Goal: Transaction & Acquisition: Purchase product/service

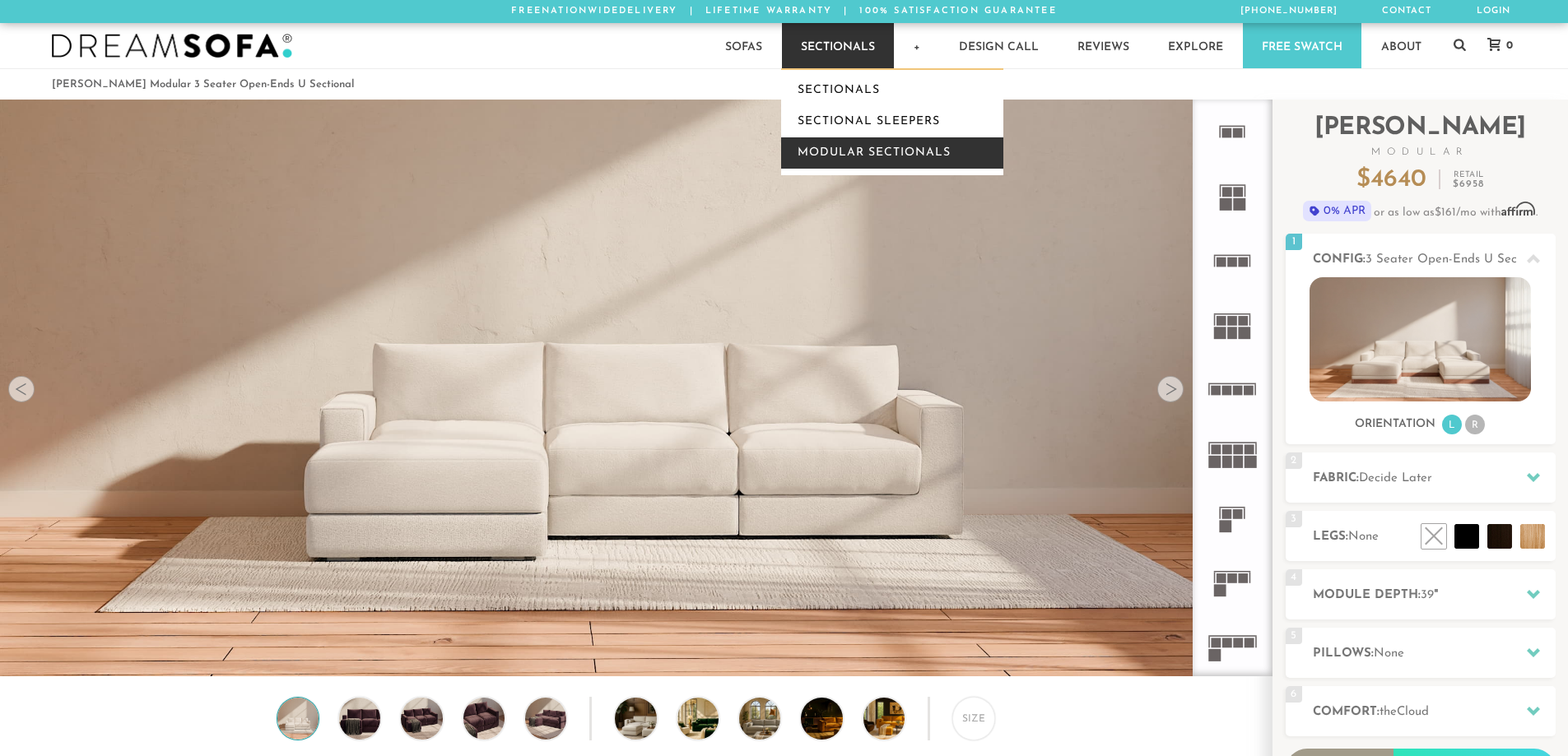
click at [841, 142] on link "Modular Sectionals" at bounding box center [892, 153] width 222 height 31
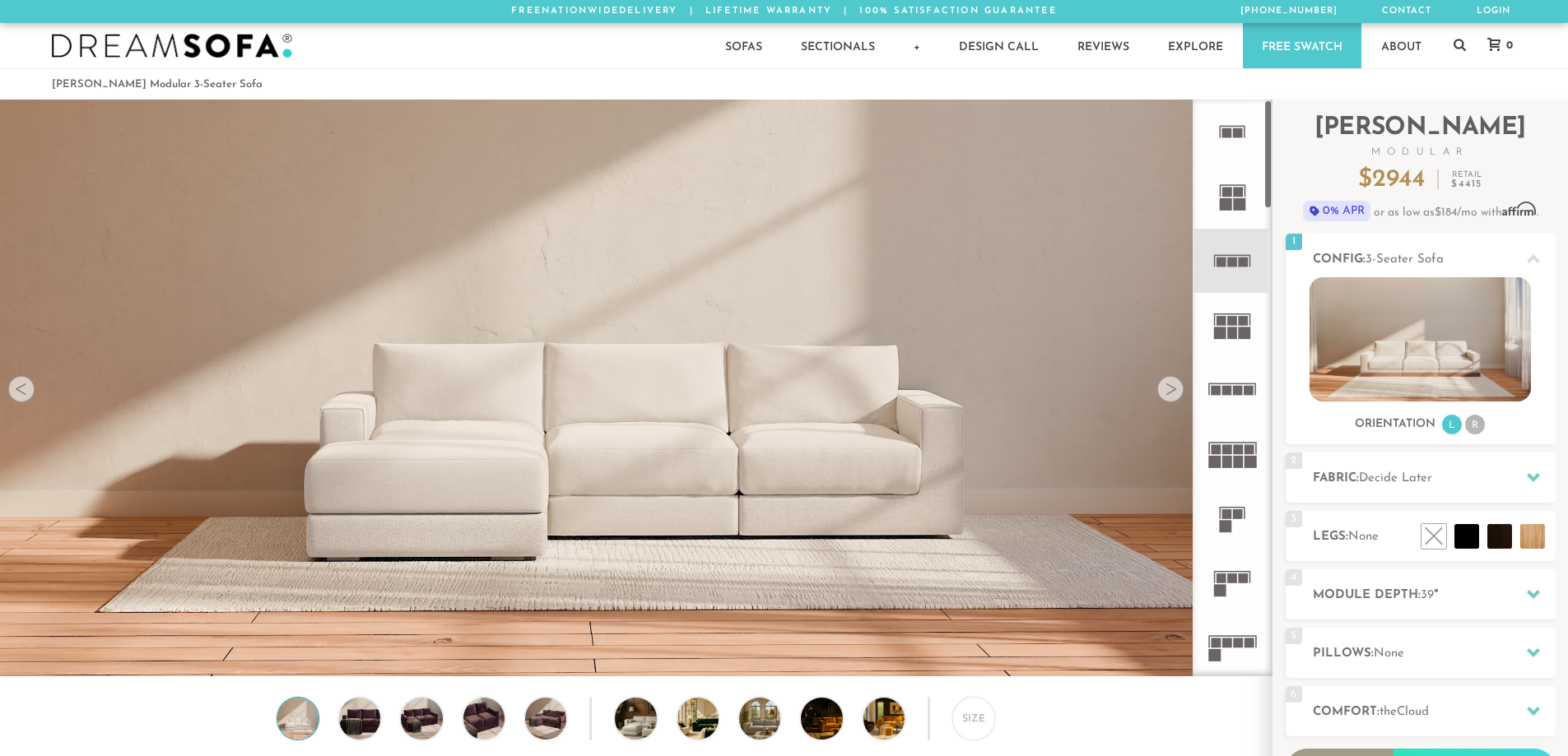
click at [1218, 324] on rect at bounding box center [1222, 321] width 10 height 10
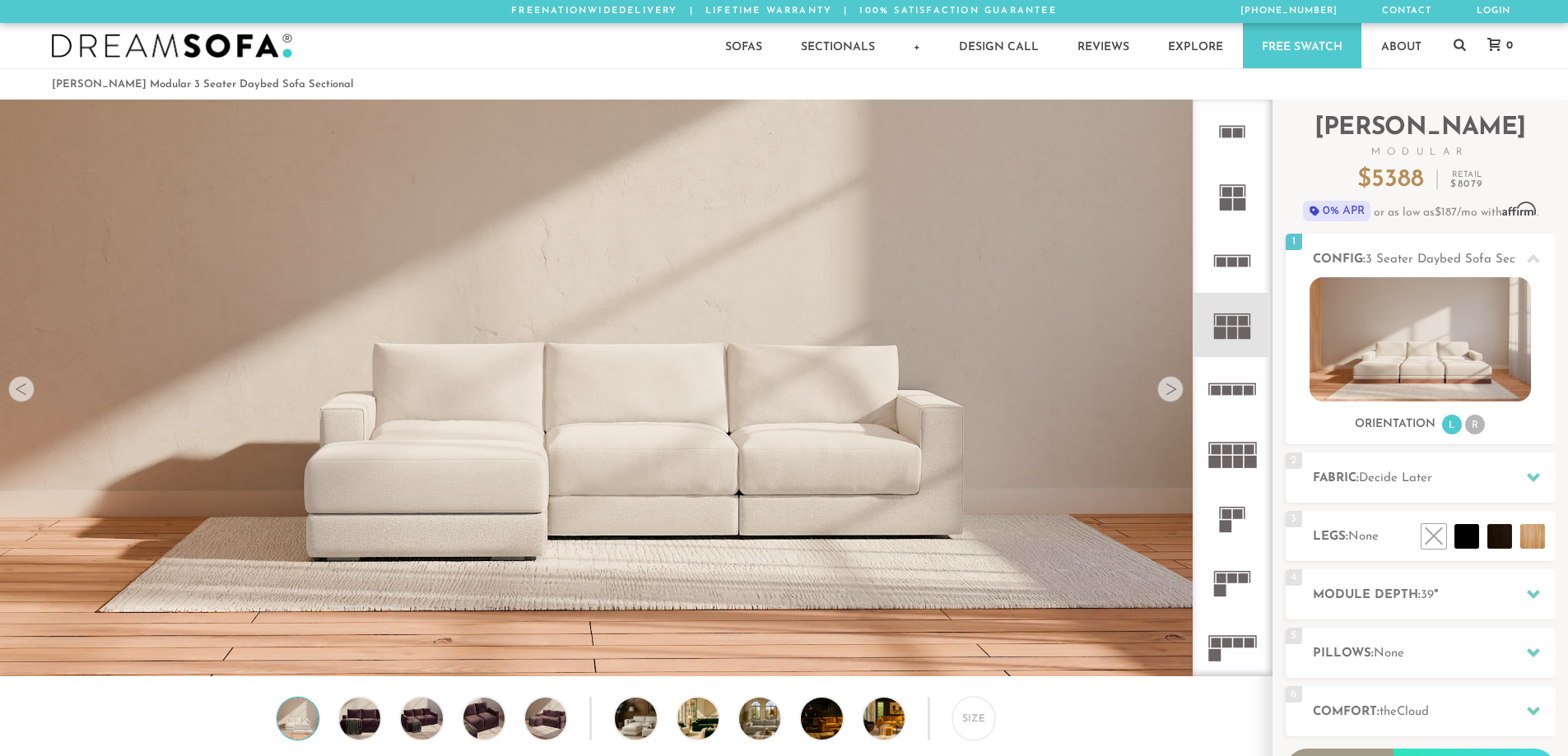
click at [1225, 385] on icon at bounding box center [1233, 389] width 65 height 65
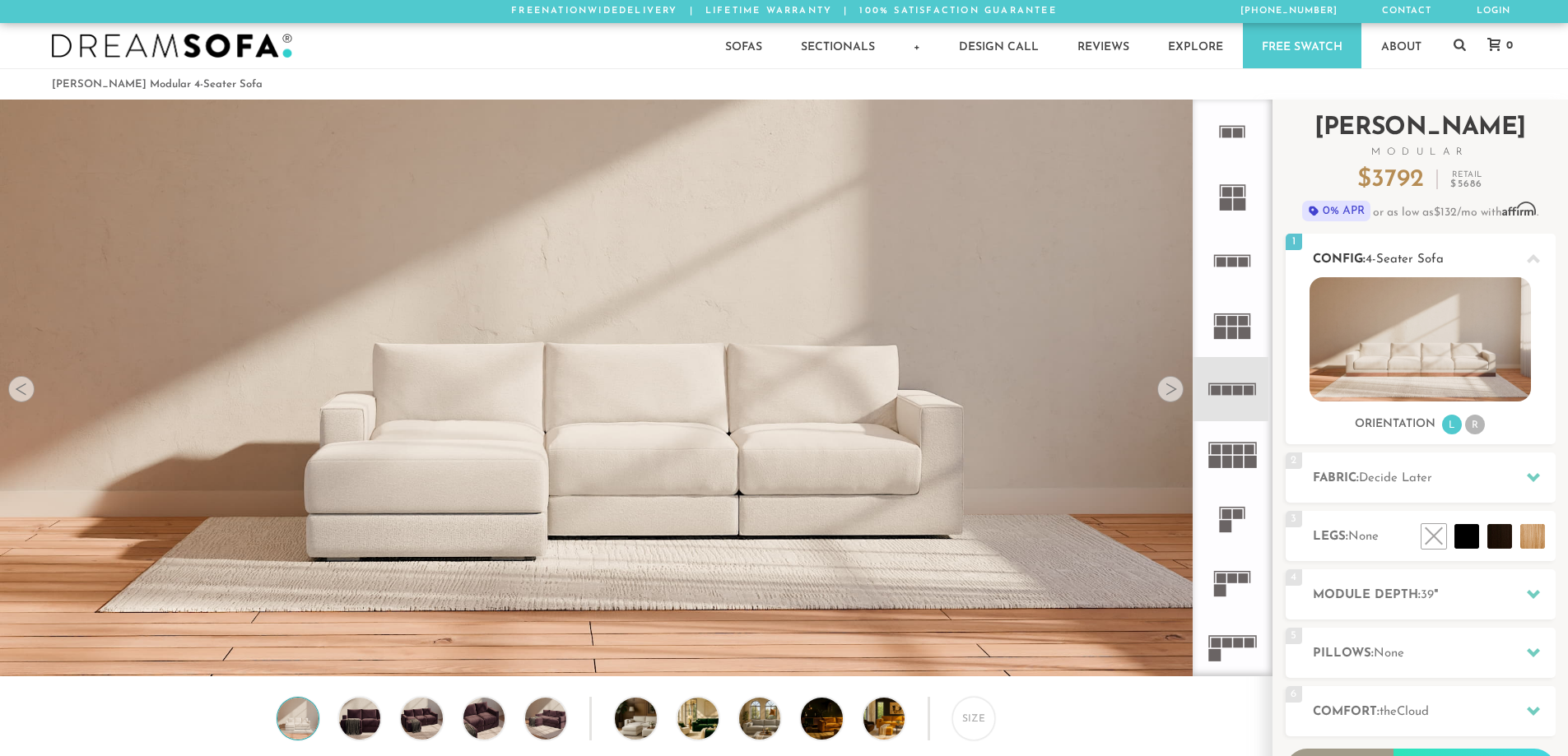
click at [1382, 367] on img at bounding box center [1420, 339] width 221 height 124
click at [1482, 427] on li "R" at bounding box center [1475, 425] width 20 height 20
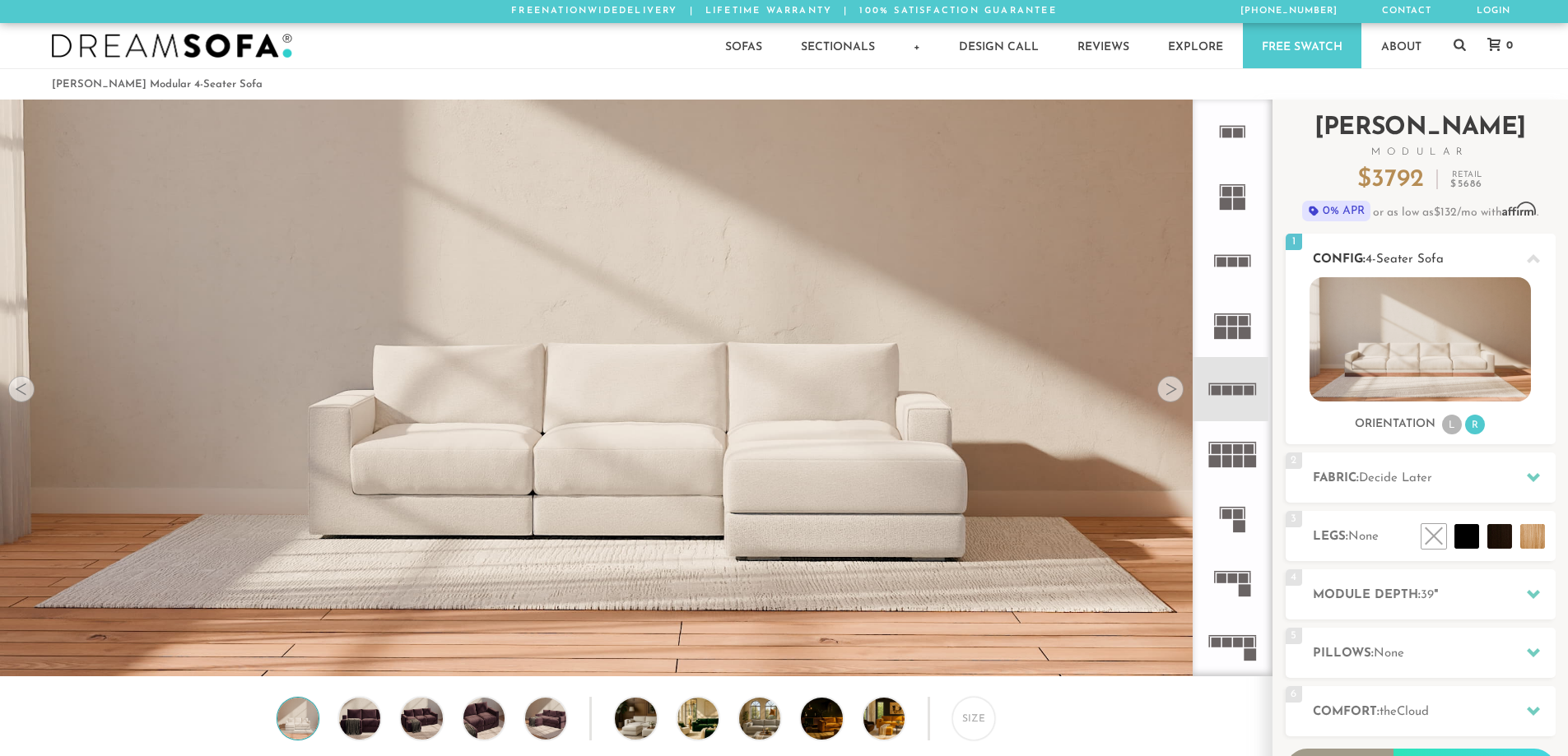
click at [1447, 430] on li "L" at bounding box center [1452, 425] width 20 height 20
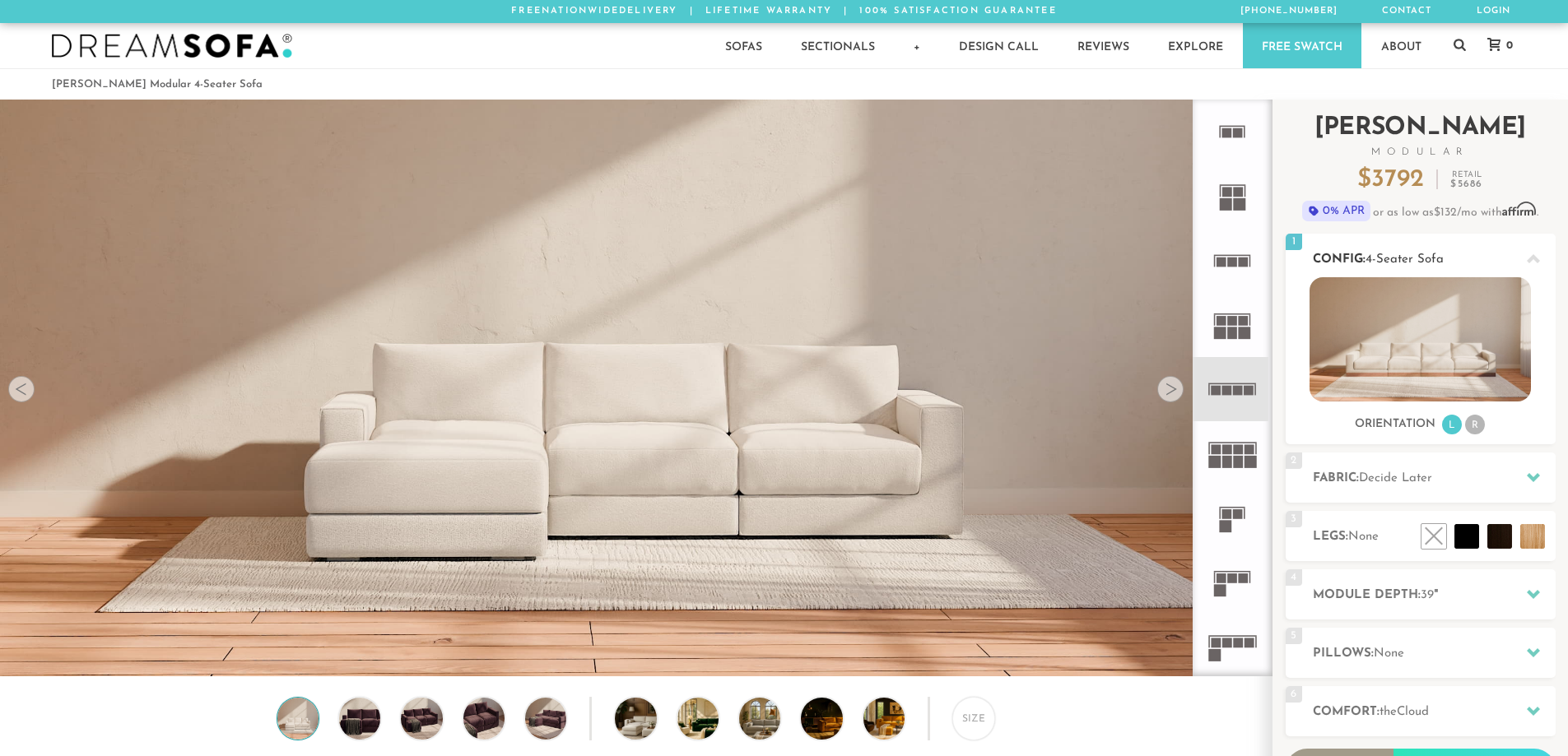
click at [1415, 325] on img at bounding box center [1420, 339] width 221 height 124
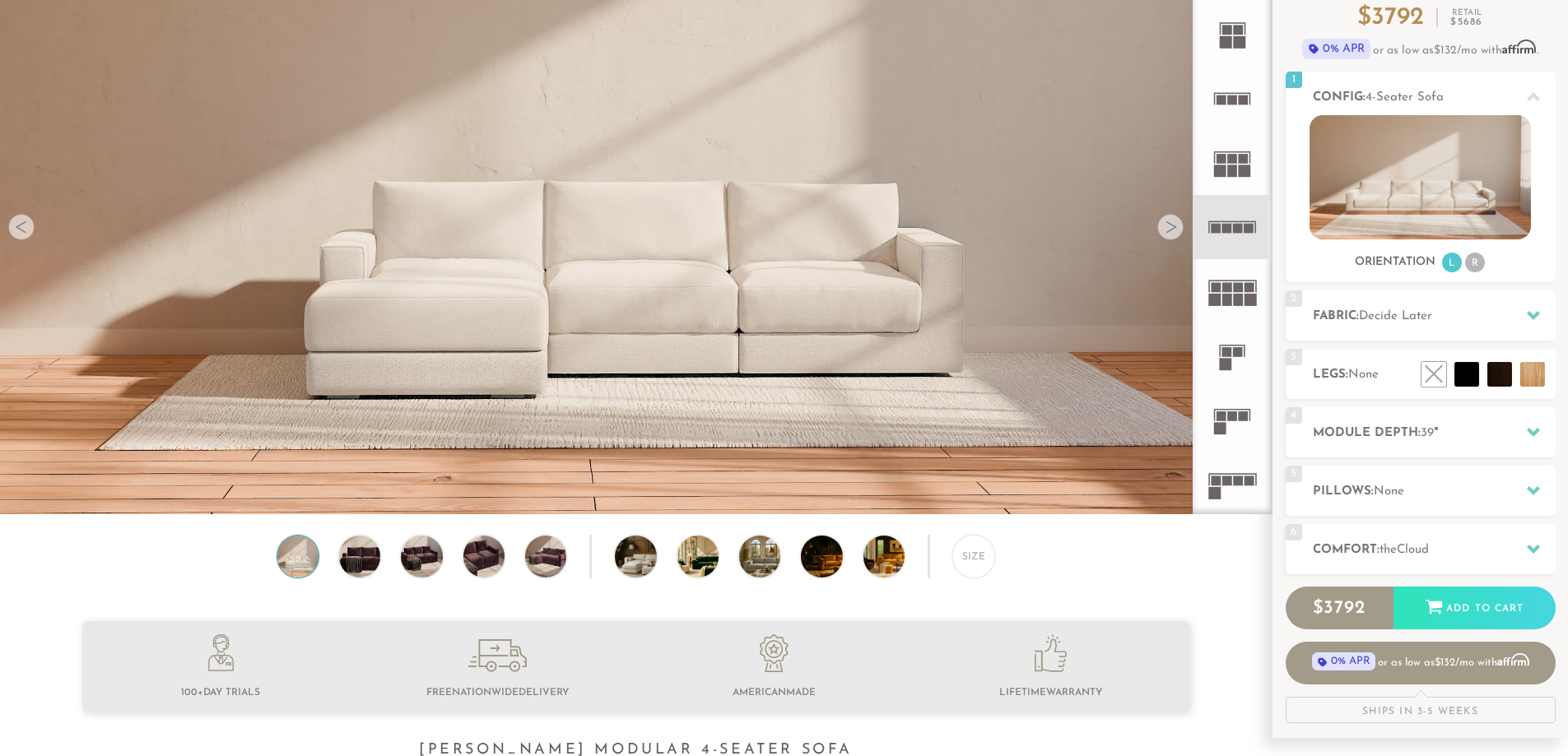
scroll to position [165, 0]
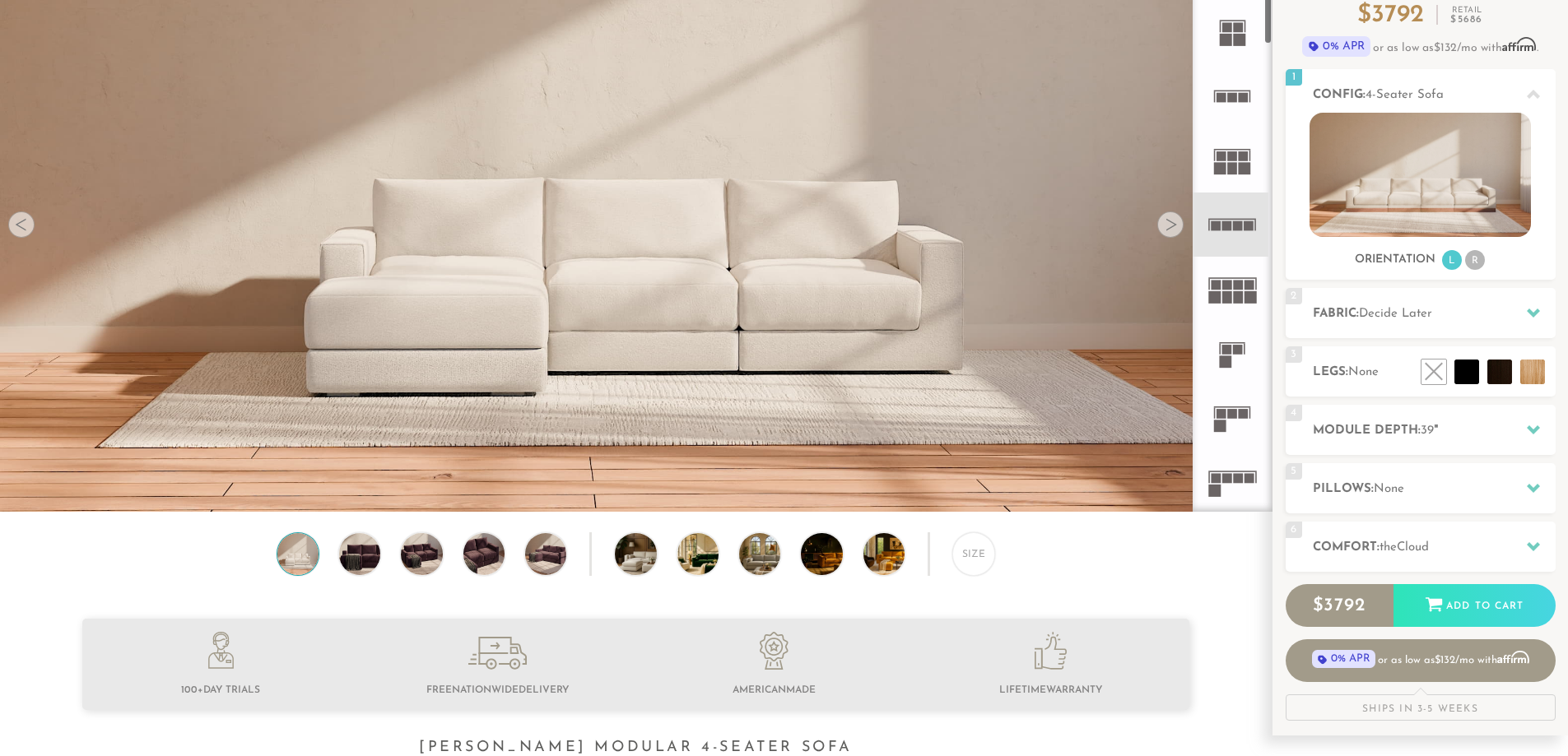
click at [1238, 271] on icon at bounding box center [1233, 289] width 65 height 65
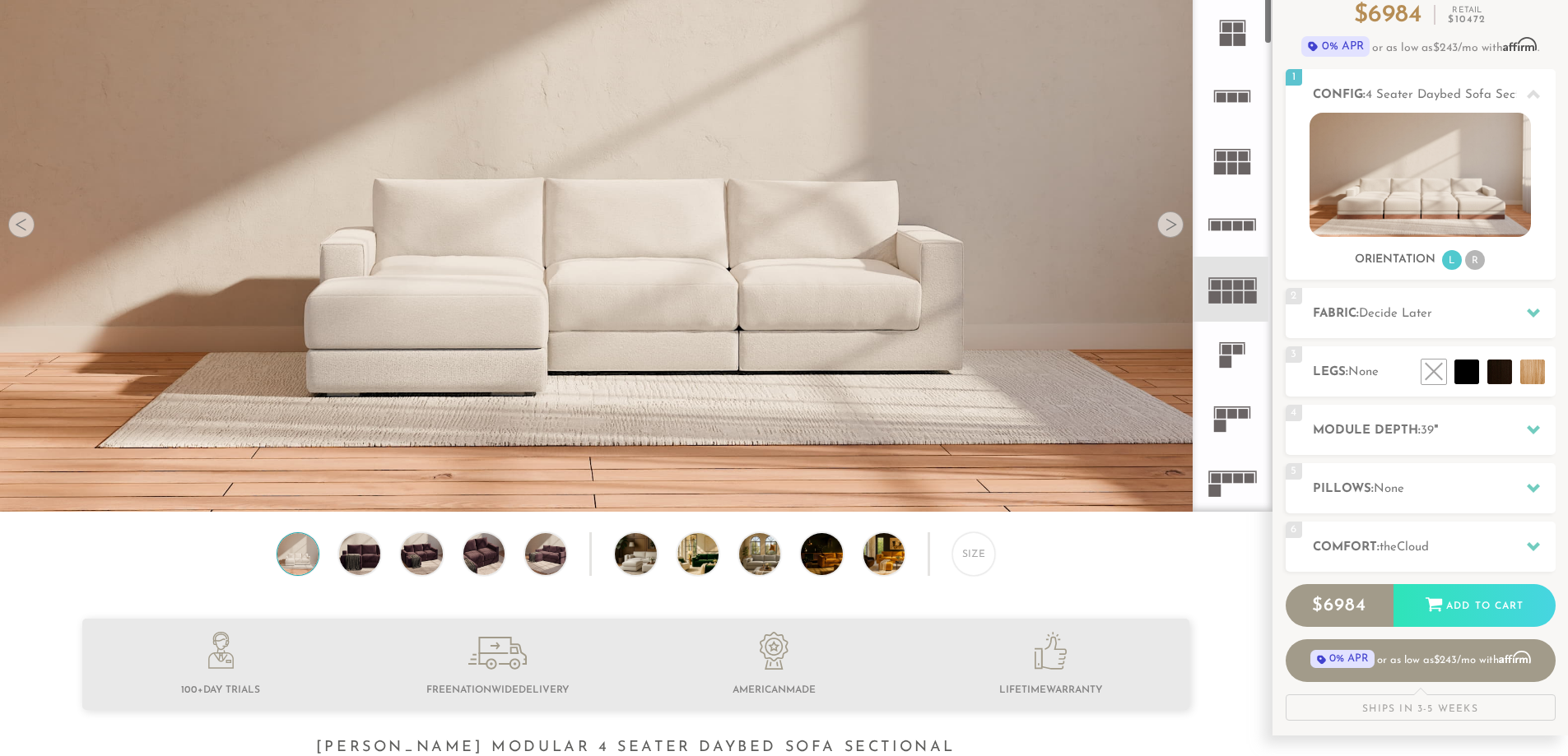
click at [1238, 287] on rect at bounding box center [1238, 286] width 10 height 10
click at [1233, 300] on icon at bounding box center [1233, 289] width 65 height 65
click at [974, 568] on div "Size" at bounding box center [974, 554] width 43 height 43
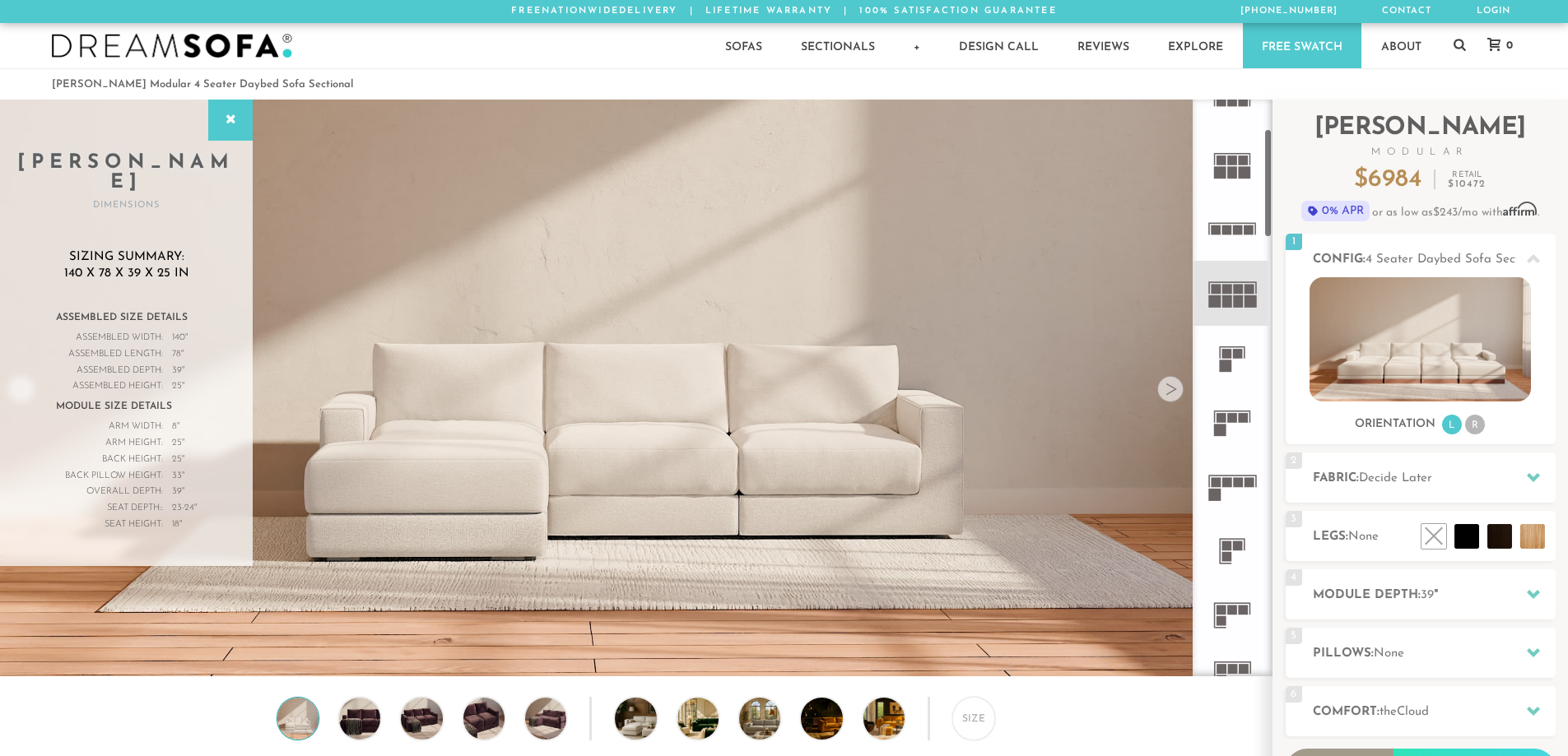
scroll to position [165, 0]
click at [1239, 478] on rect at bounding box center [1238, 479] width 10 height 10
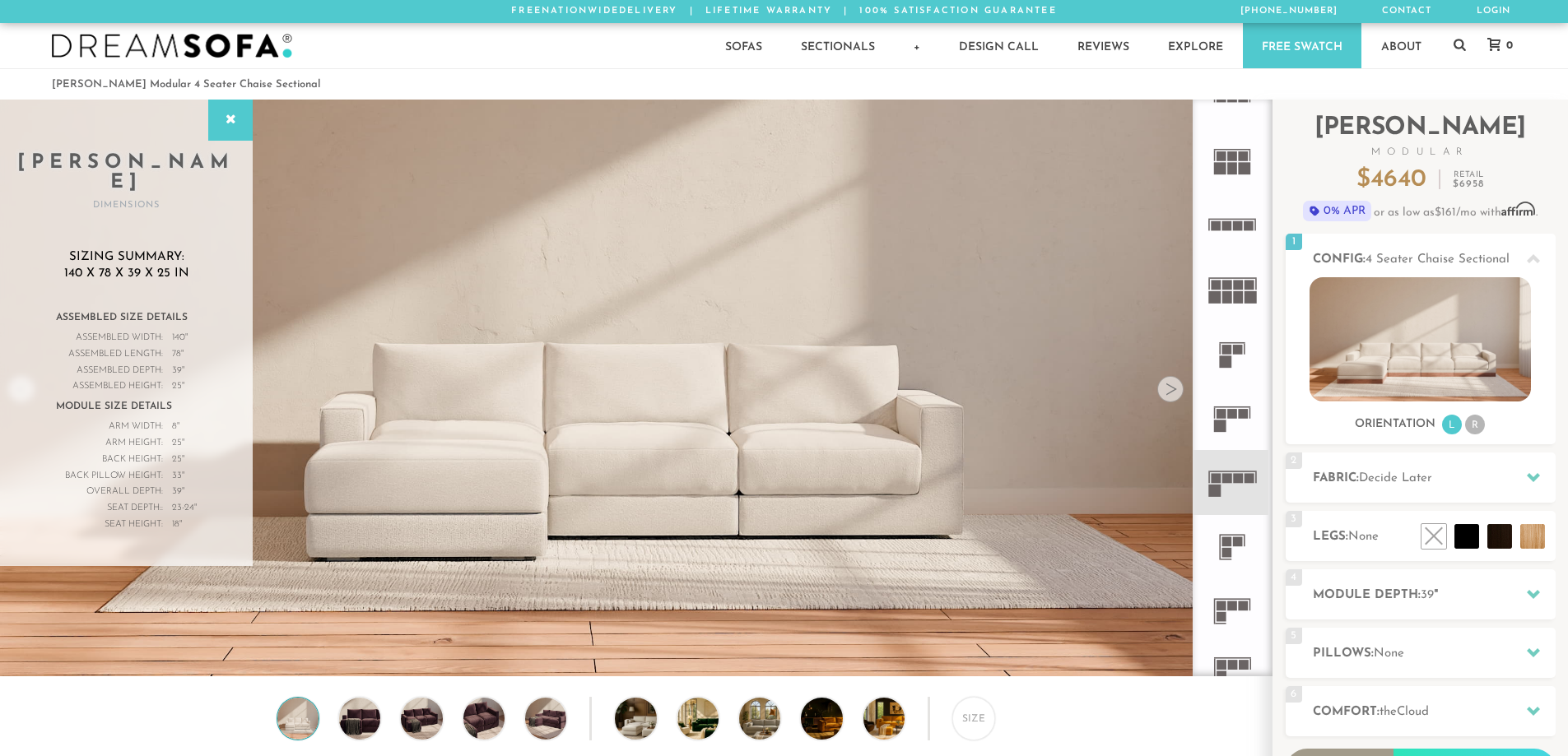
click at [1230, 529] on icon at bounding box center [1233, 547] width 65 height 65
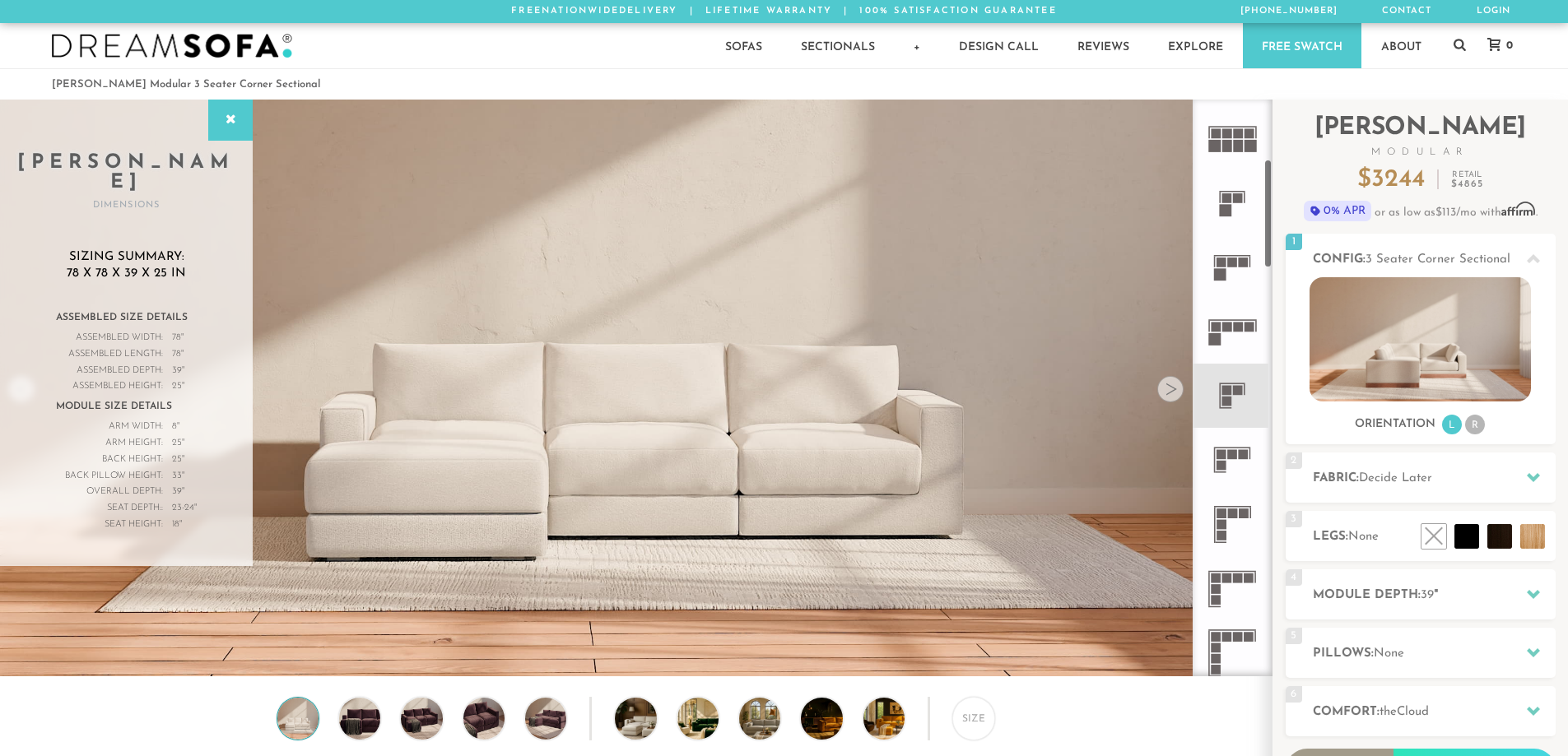
scroll to position [330, 0]
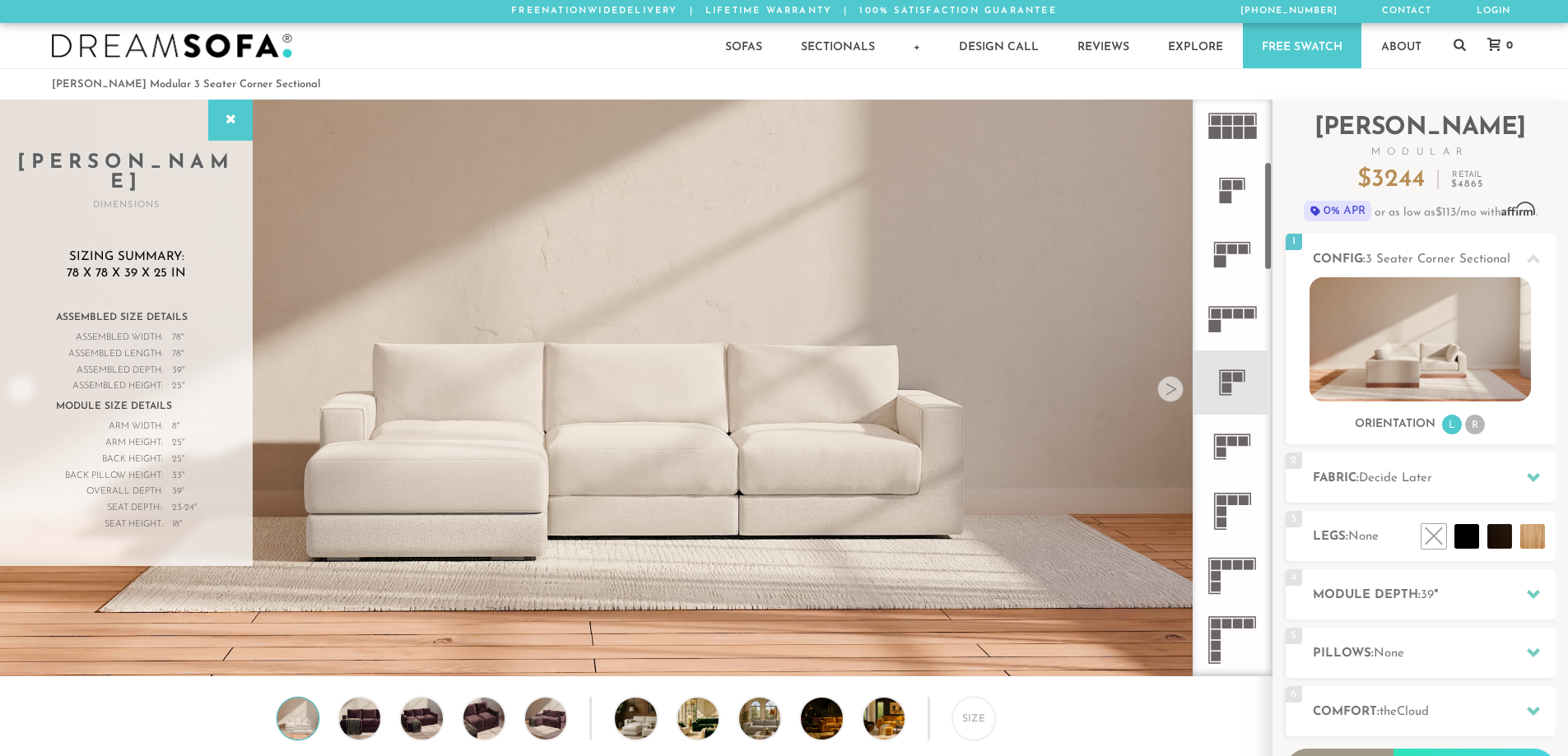
click at [1217, 448] on icon at bounding box center [1233, 447] width 65 height 65
click at [1233, 507] on icon at bounding box center [1233, 511] width 65 height 65
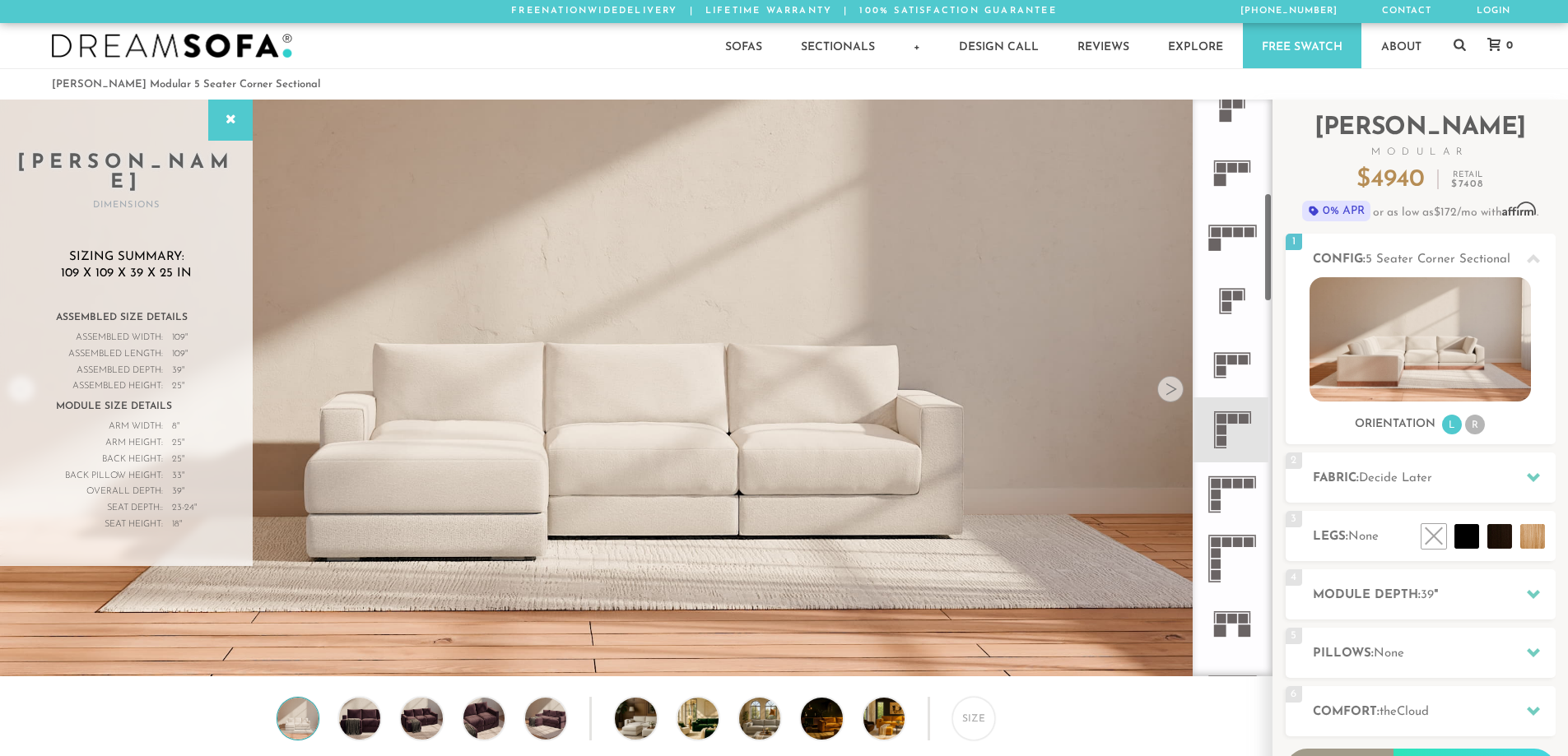
scroll to position [494, 0]
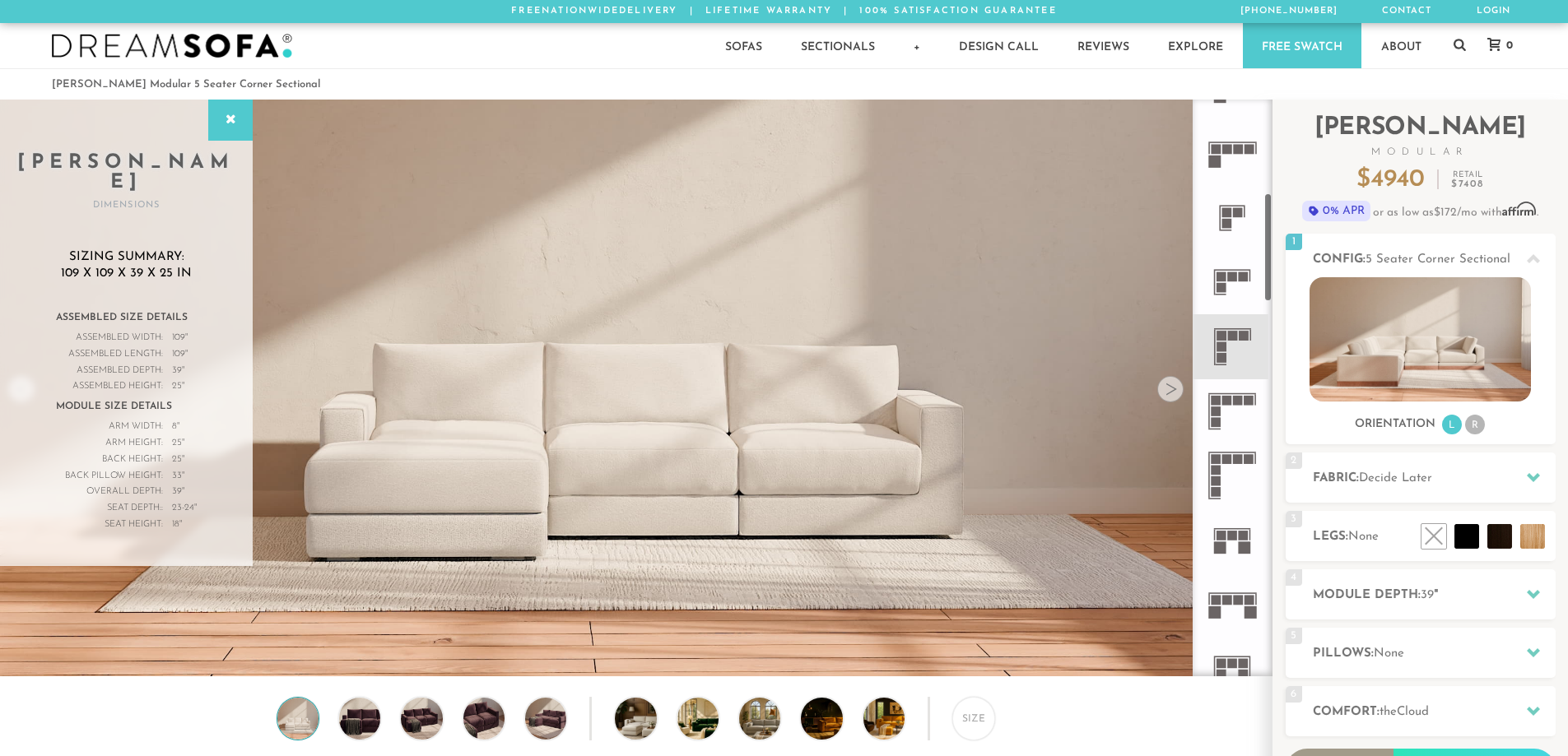
click at [1221, 508] on icon at bounding box center [1233, 540] width 65 height 65
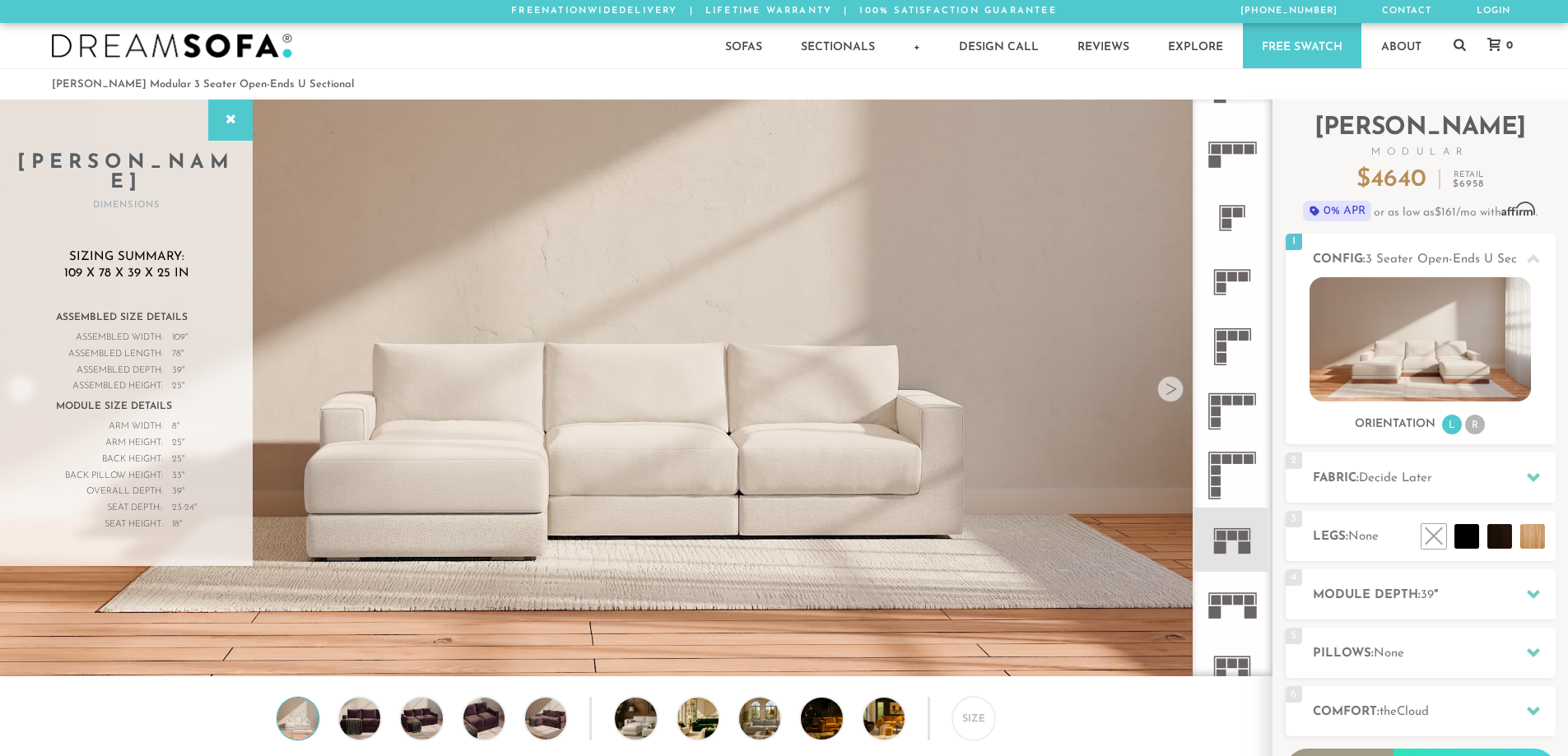
click at [1238, 424] on icon at bounding box center [1233, 412] width 65 height 65
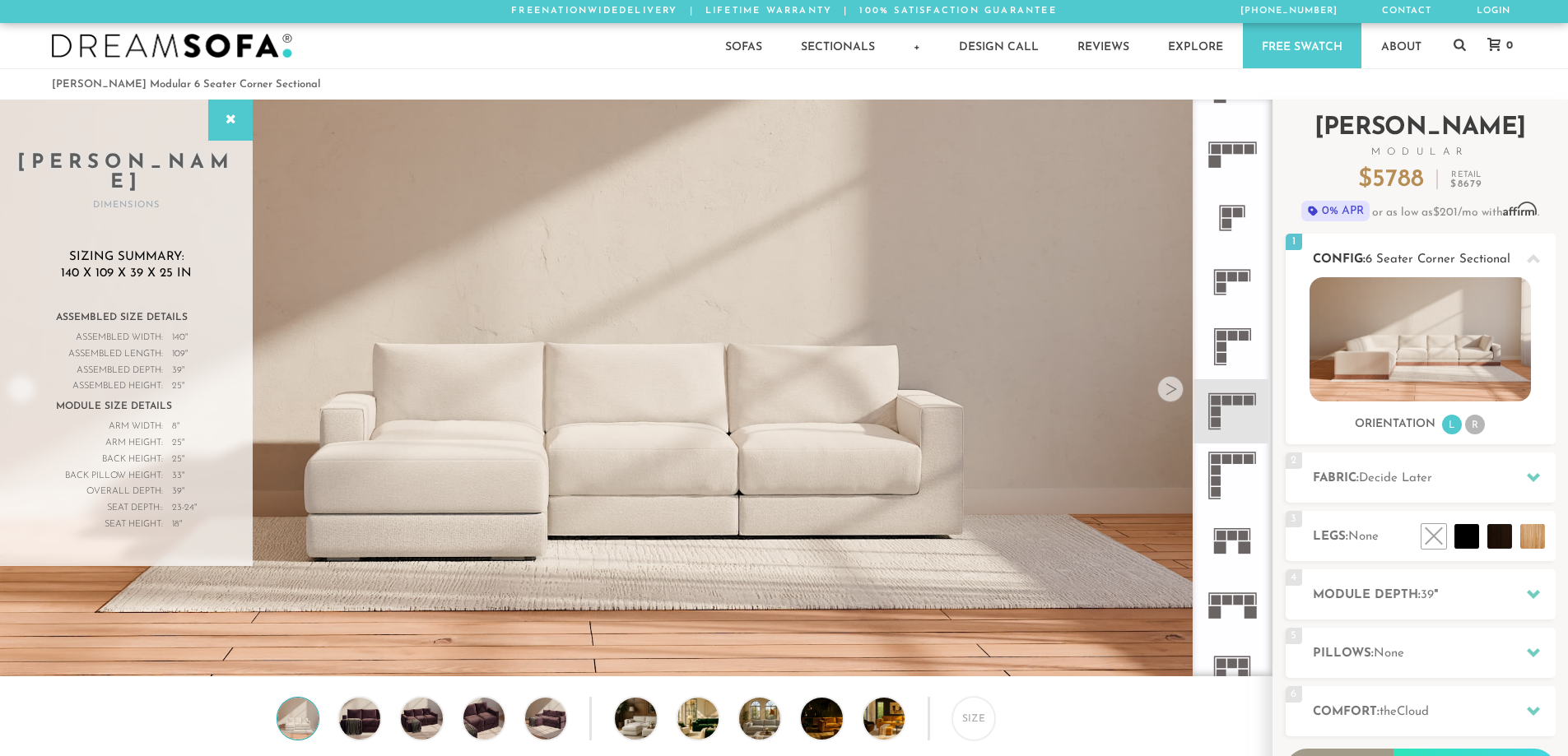
click at [1404, 347] on img at bounding box center [1420, 339] width 221 height 124
click at [1483, 426] on li "R" at bounding box center [1475, 425] width 20 height 20
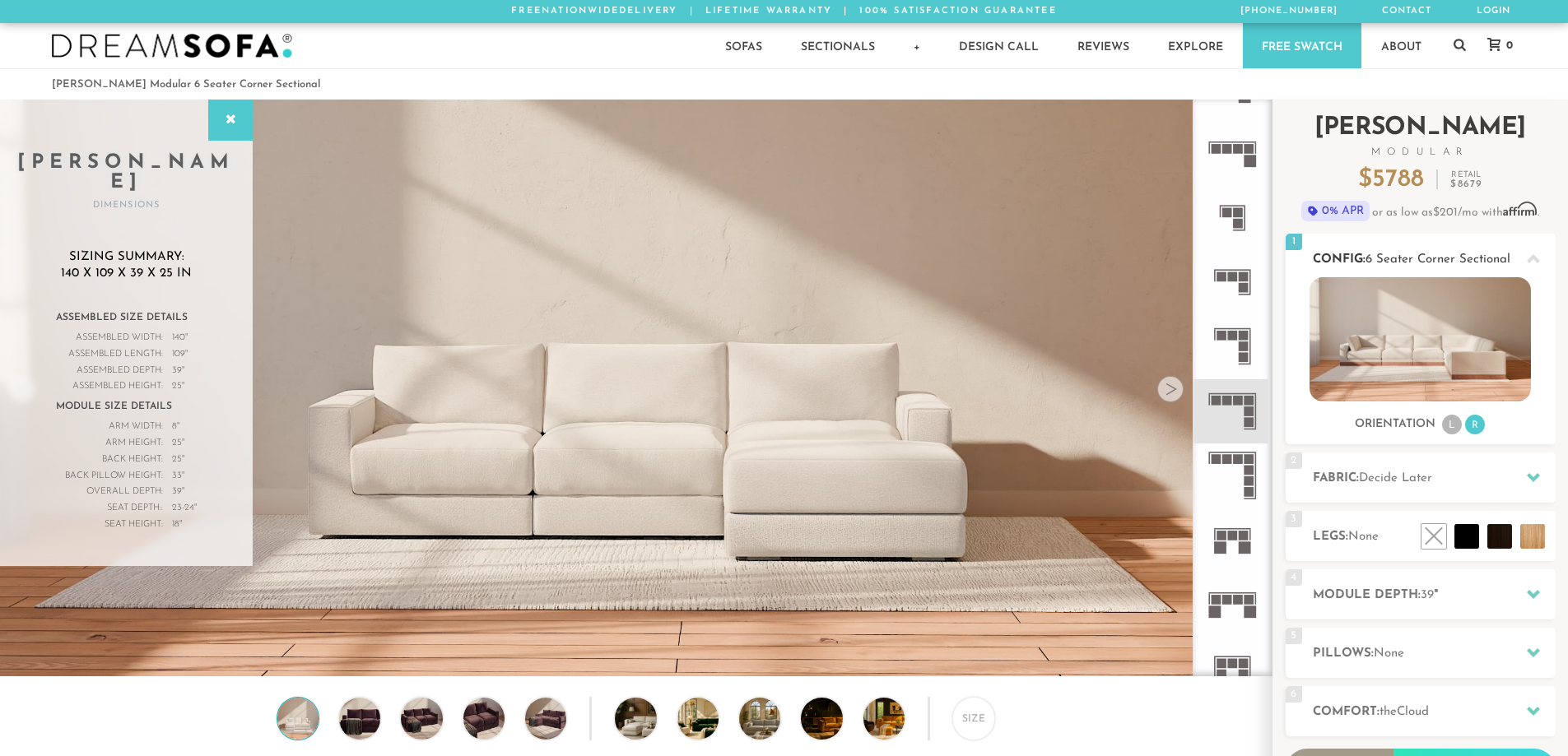
click at [1440, 426] on div "Orientation L R" at bounding box center [1421, 425] width 270 height 22
click at [1448, 429] on li "L" at bounding box center [1452, 425] width 20 height 20
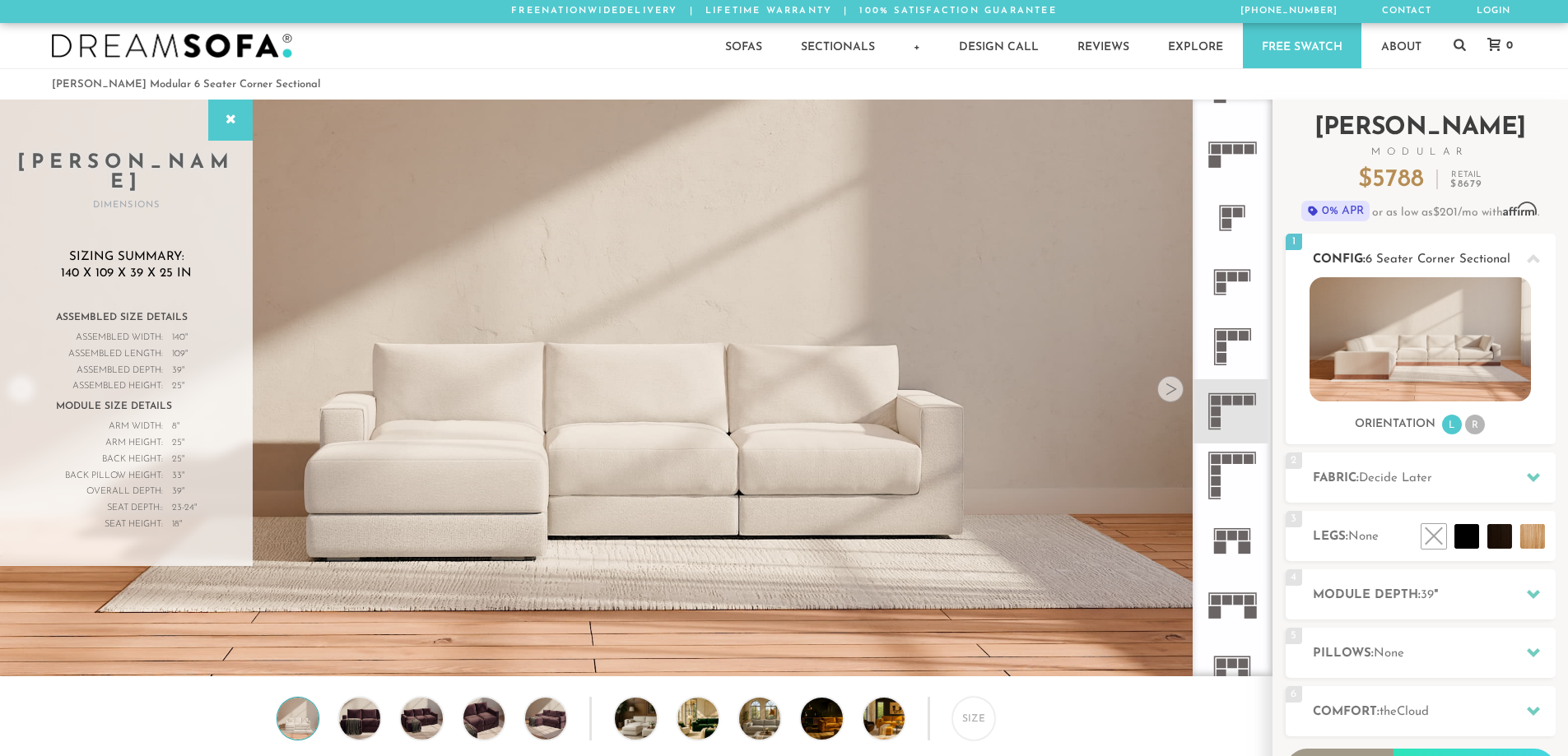
click at [1390, 292] on img at bounding box center [1420, 339] width 221 height 124
click at [1221, 416] on icon at bounding box center [1233, 412] width 65 height 65
click at [1221, 416] on rect at bounding box center [1217, 412] width 10 height 10
click at [1233, 451] on icon at bounding box center [1233, 476] width 65 height 65
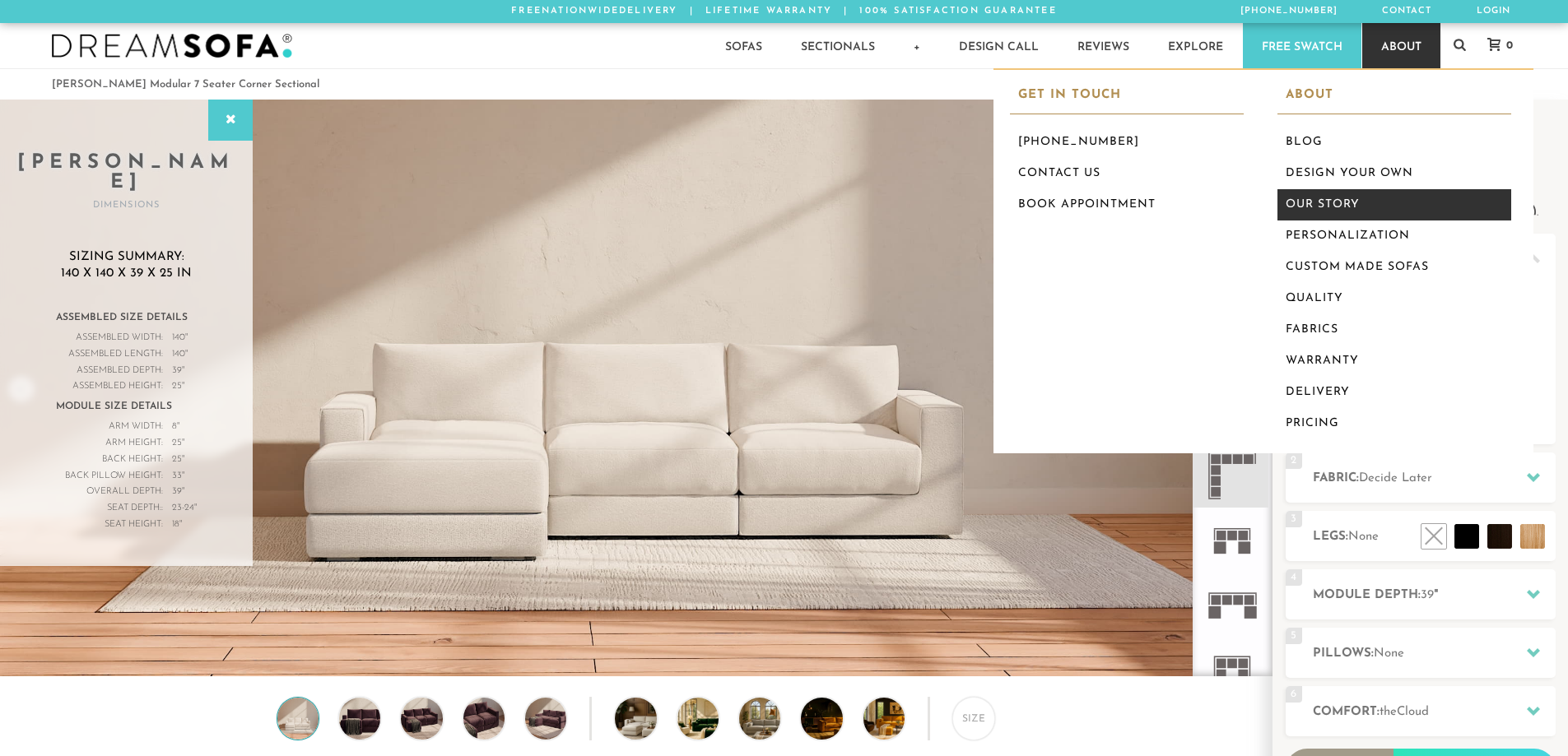
drag, startPoint x: 1402, startPoint y: 167, endPoint x: 1390, endPoint y: 190, distance: 25.9
click at [1402, 168] on link "Design Your Own" at bounding box center [1394, 174] width 234 height 31
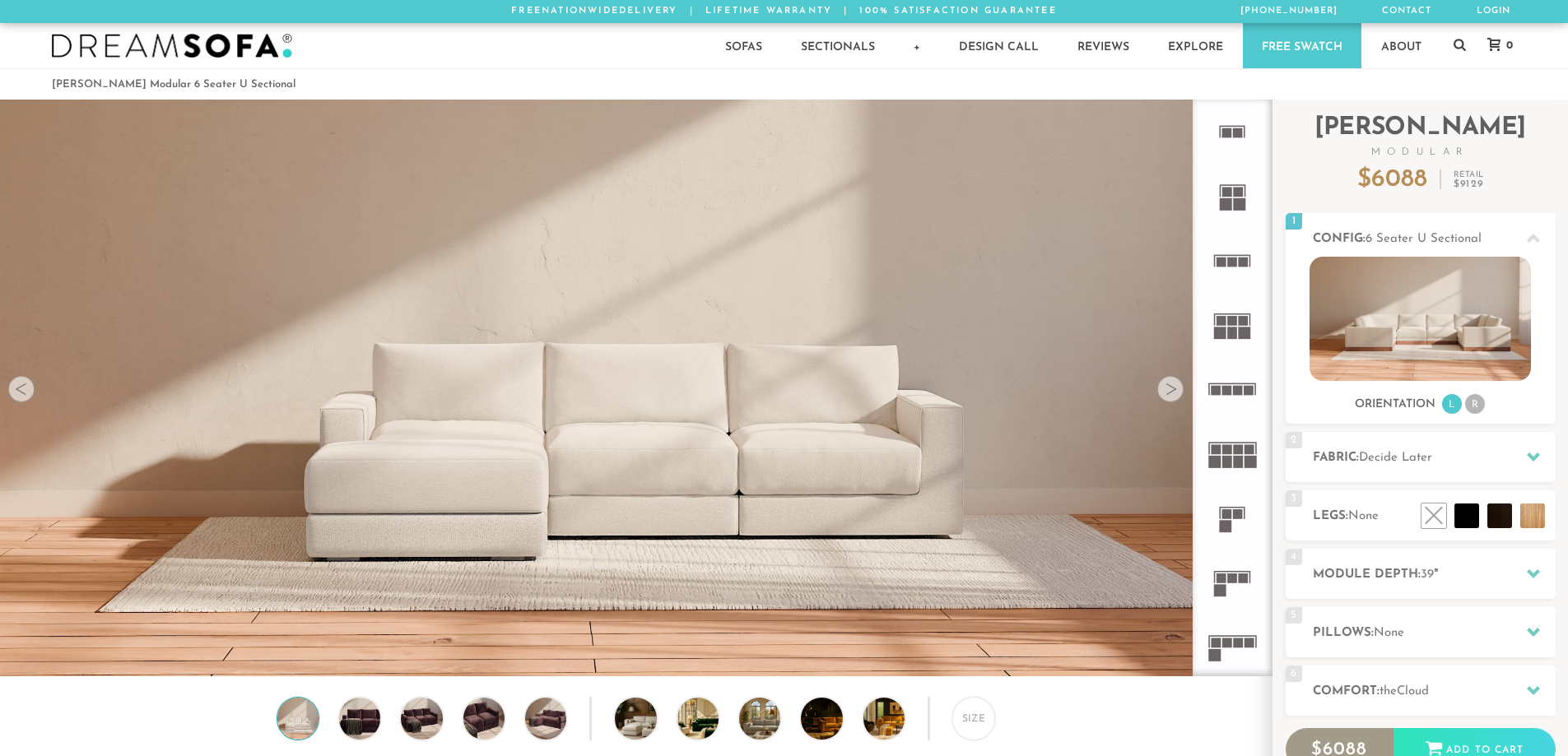
scroll to position [19269, 1556]
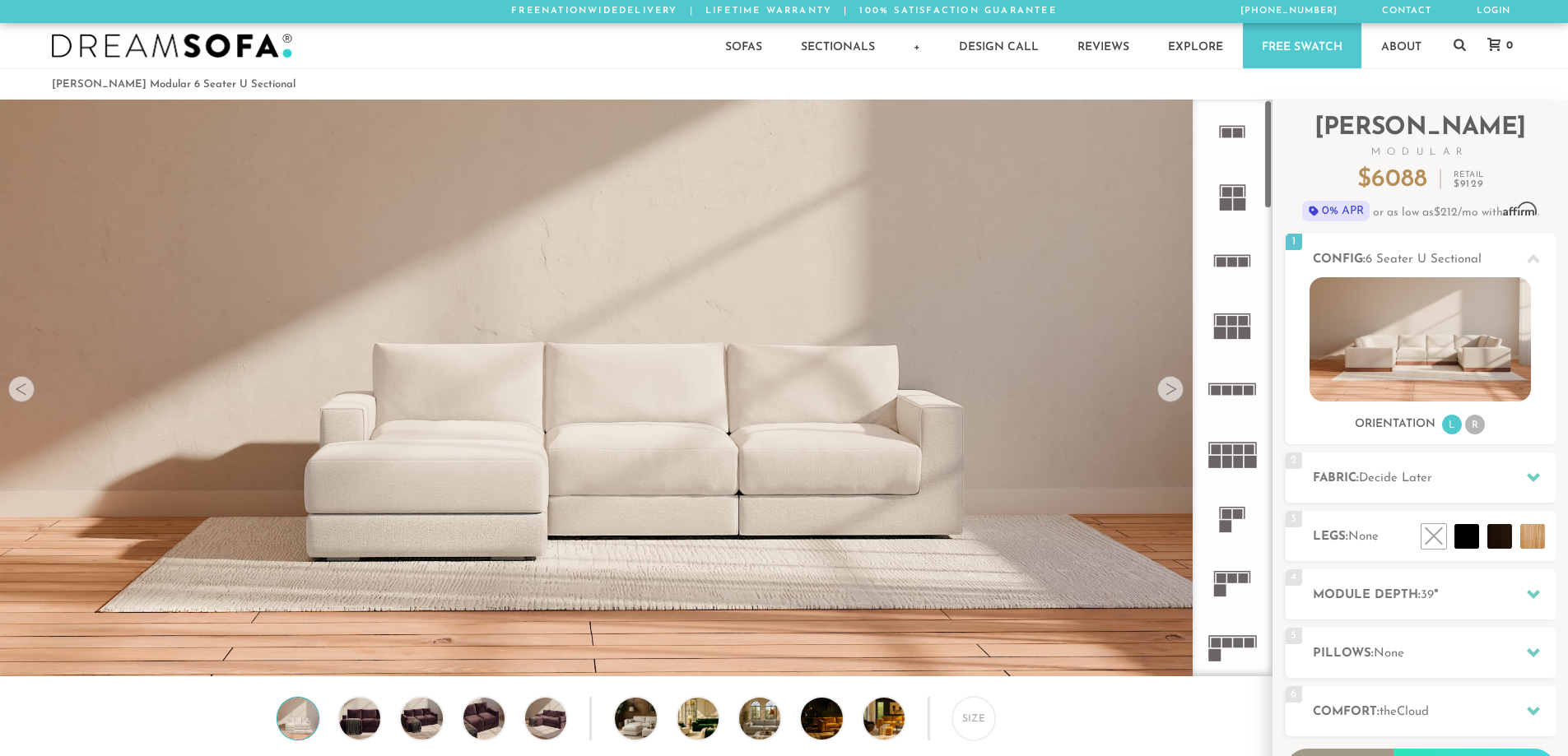
click at [1164, 396] on div at bounding box center [1170, 389] width 27 height 26
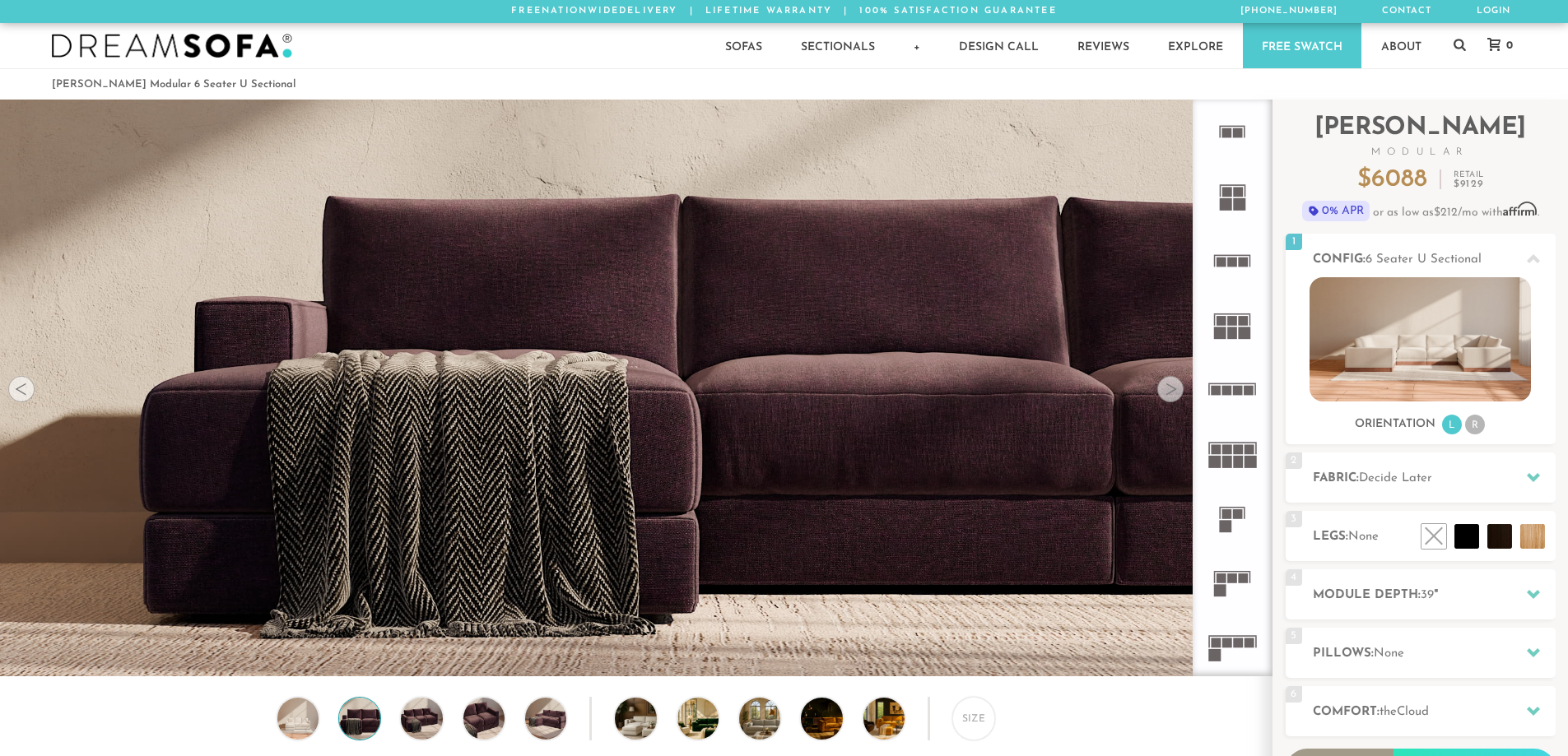
click at [1164, 395] on div at bounding box center [1170, 389] width 27 height 26
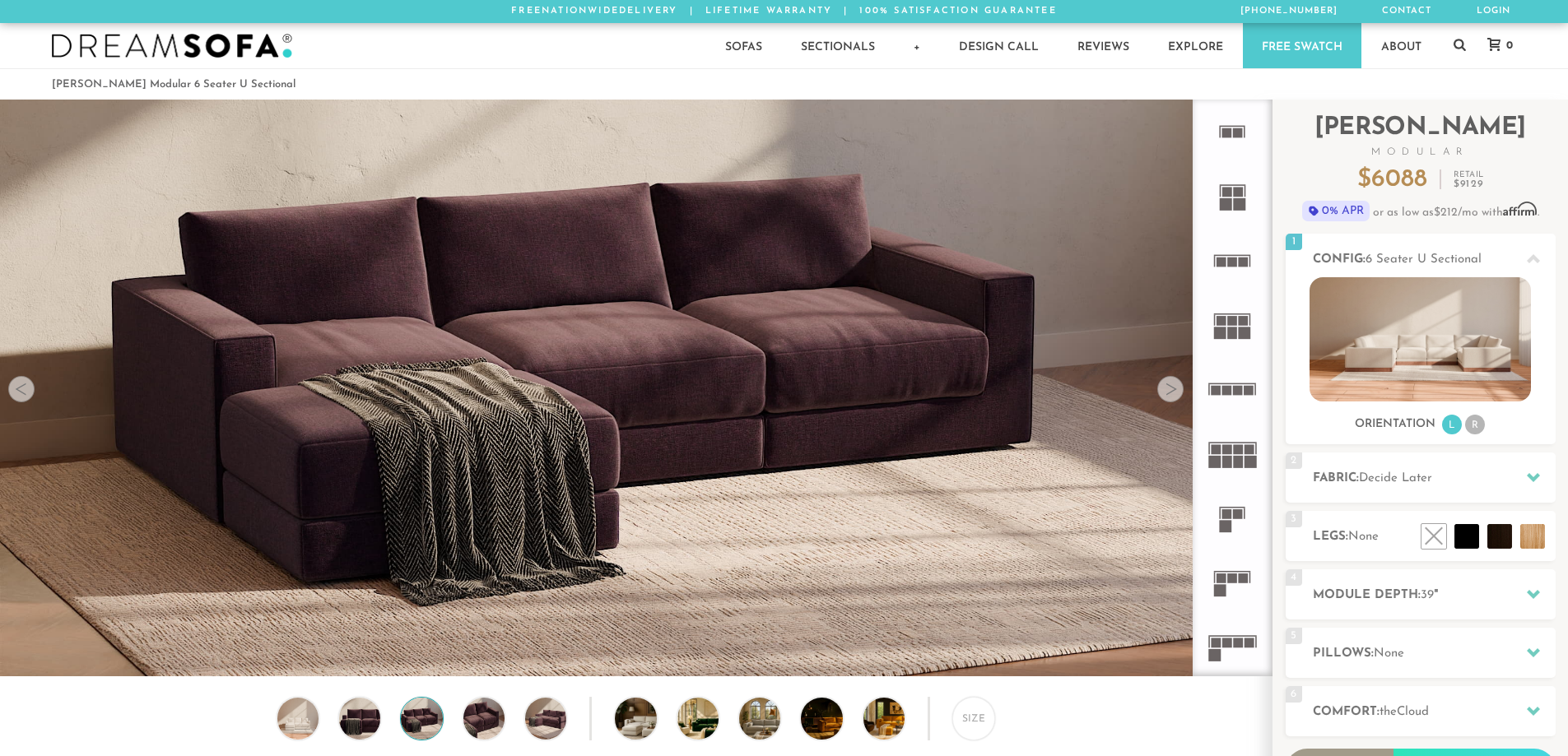
click at [1164, 395] on div at bounding box center [1170, 389] width 27 height 26
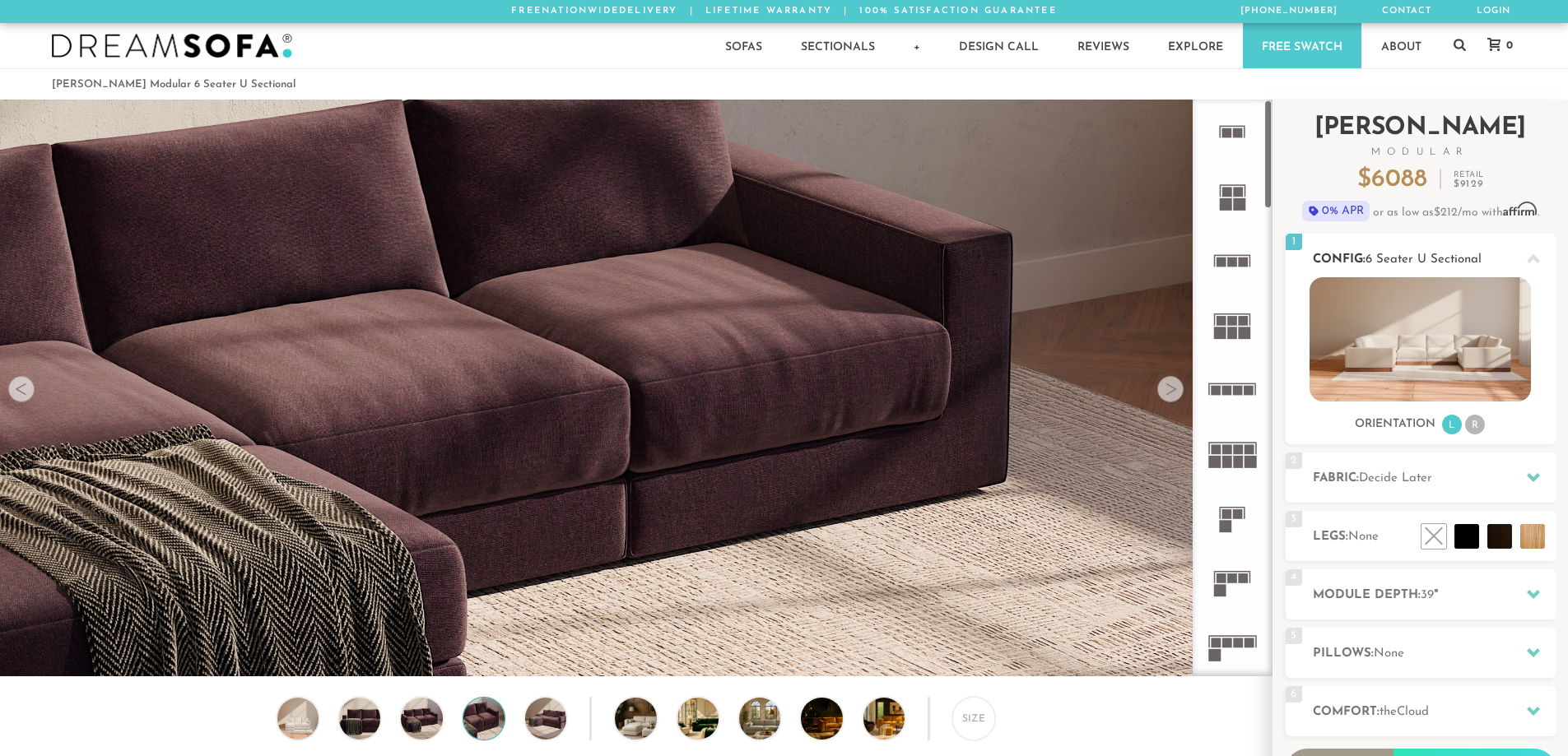
click at [1461, 349] on img at bounding box center [1420, 339] width 221 height 124
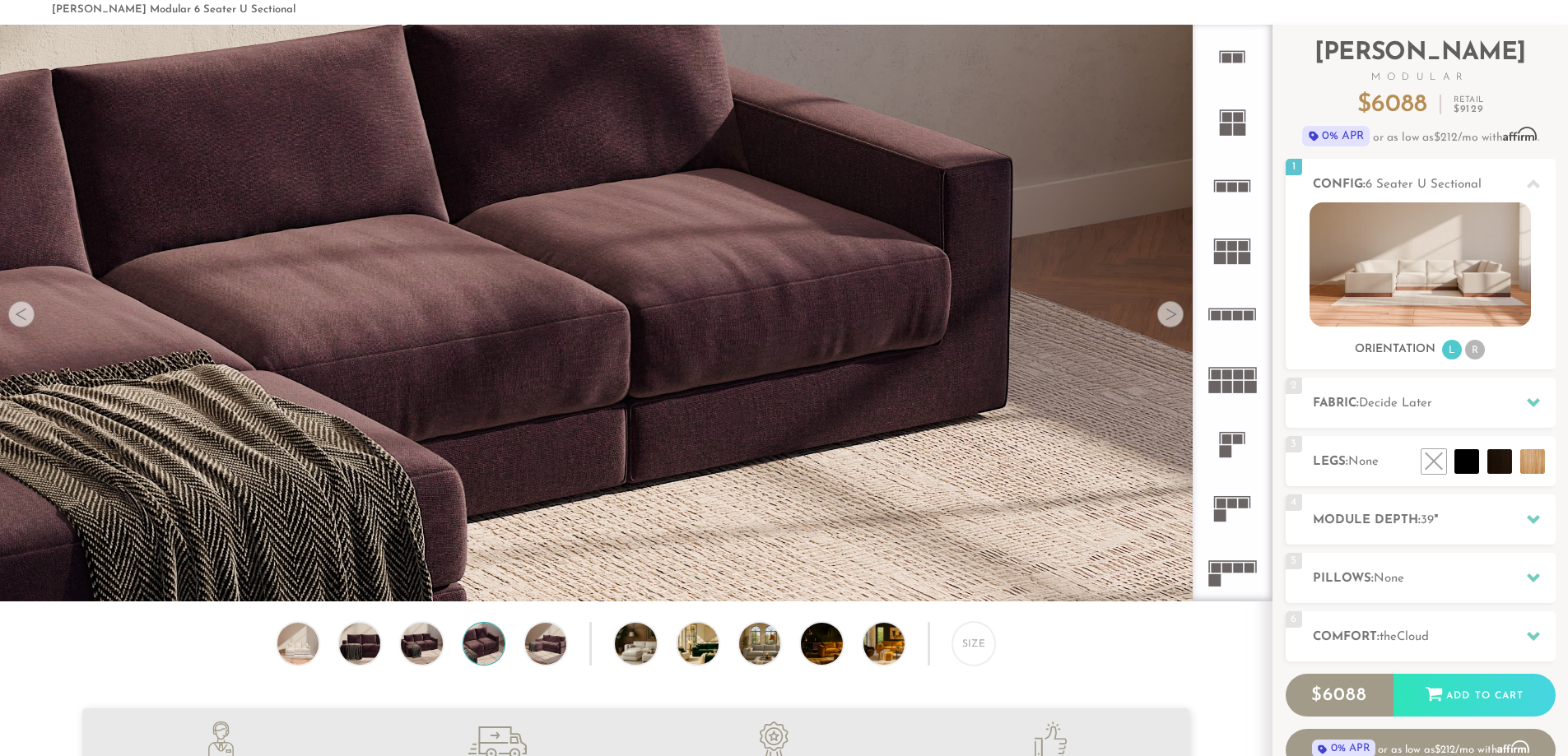
scroll to position [0, 0]
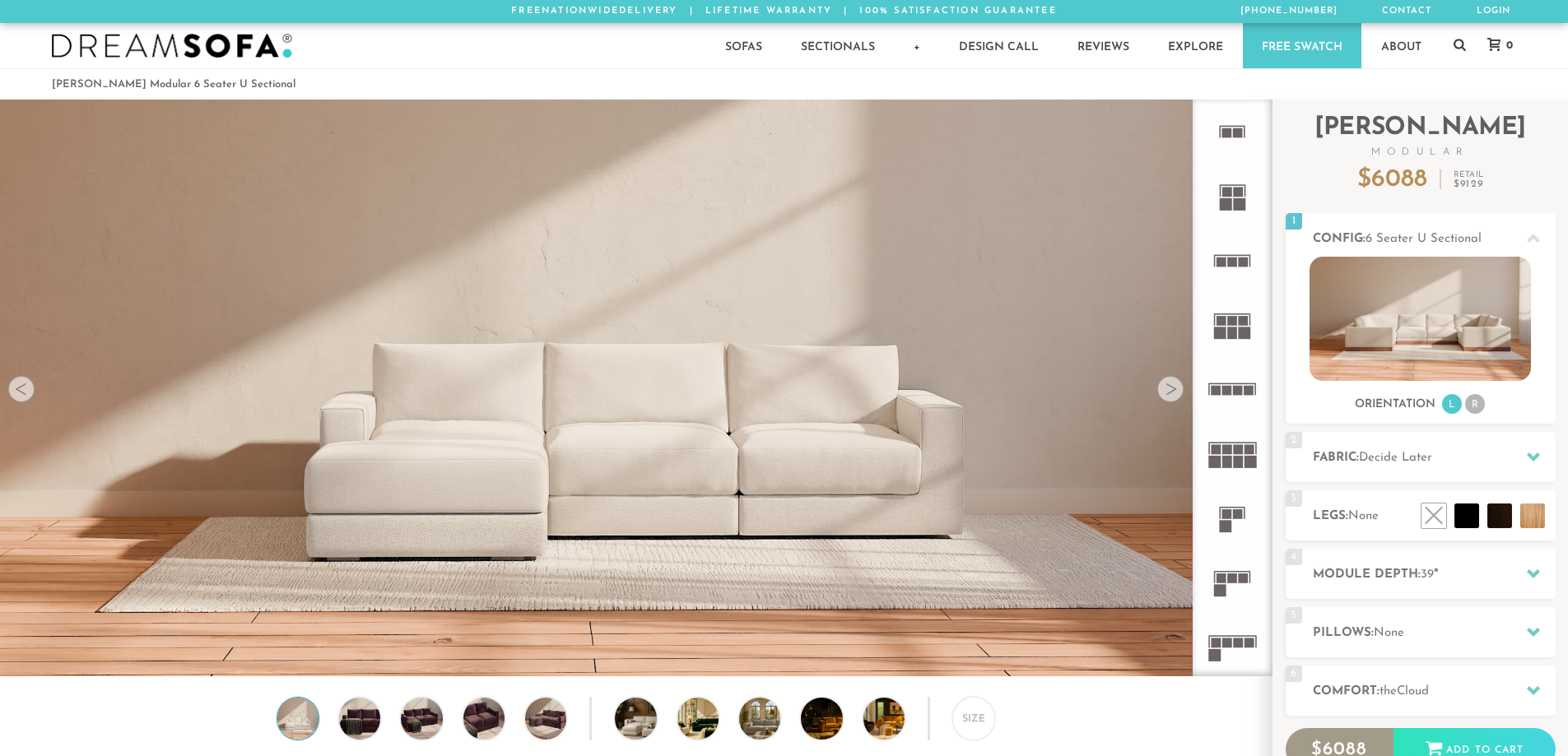
scroll to position [19269, 1556]
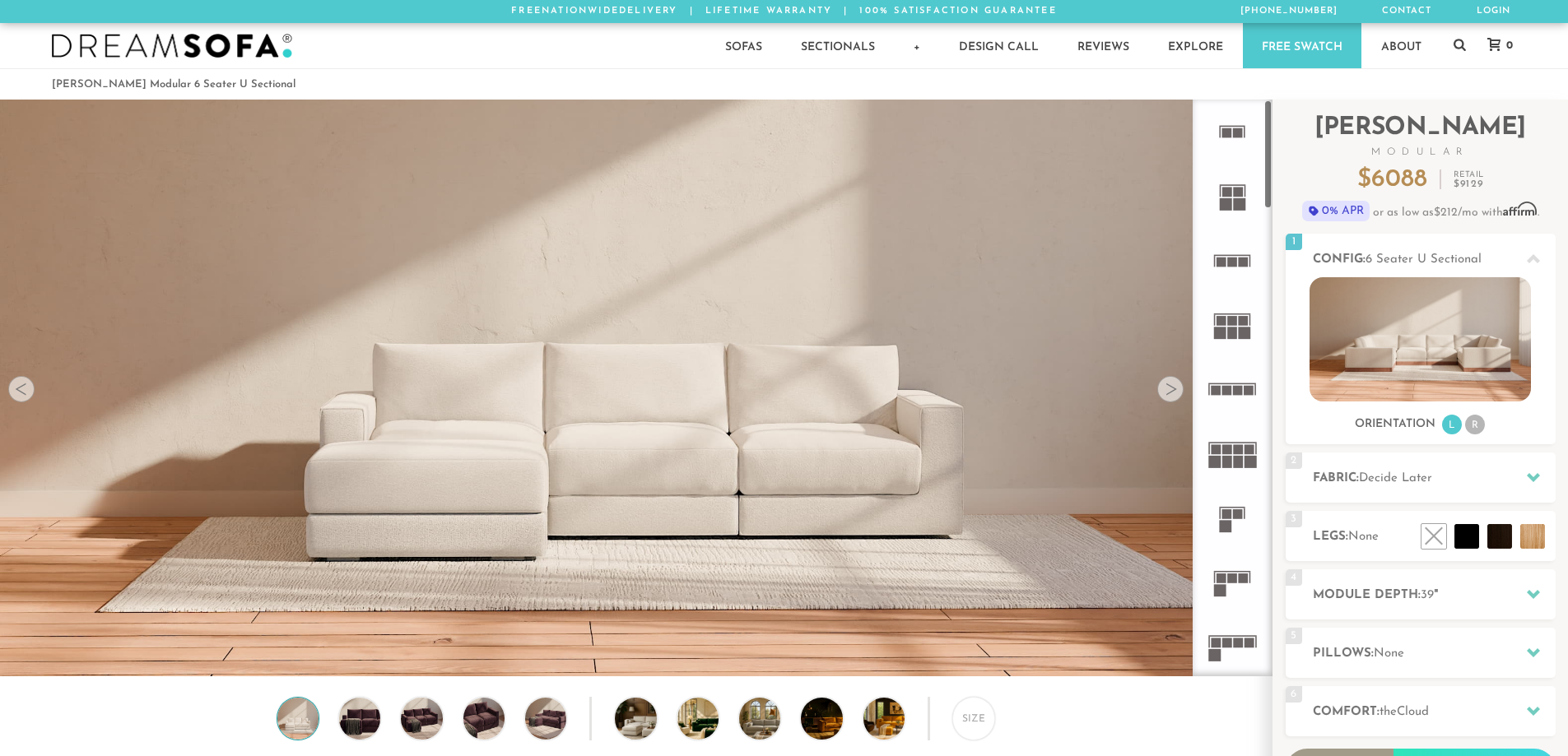
click at [1224, 465] on rect at bounding box center [1228, 462] width 10 height 12
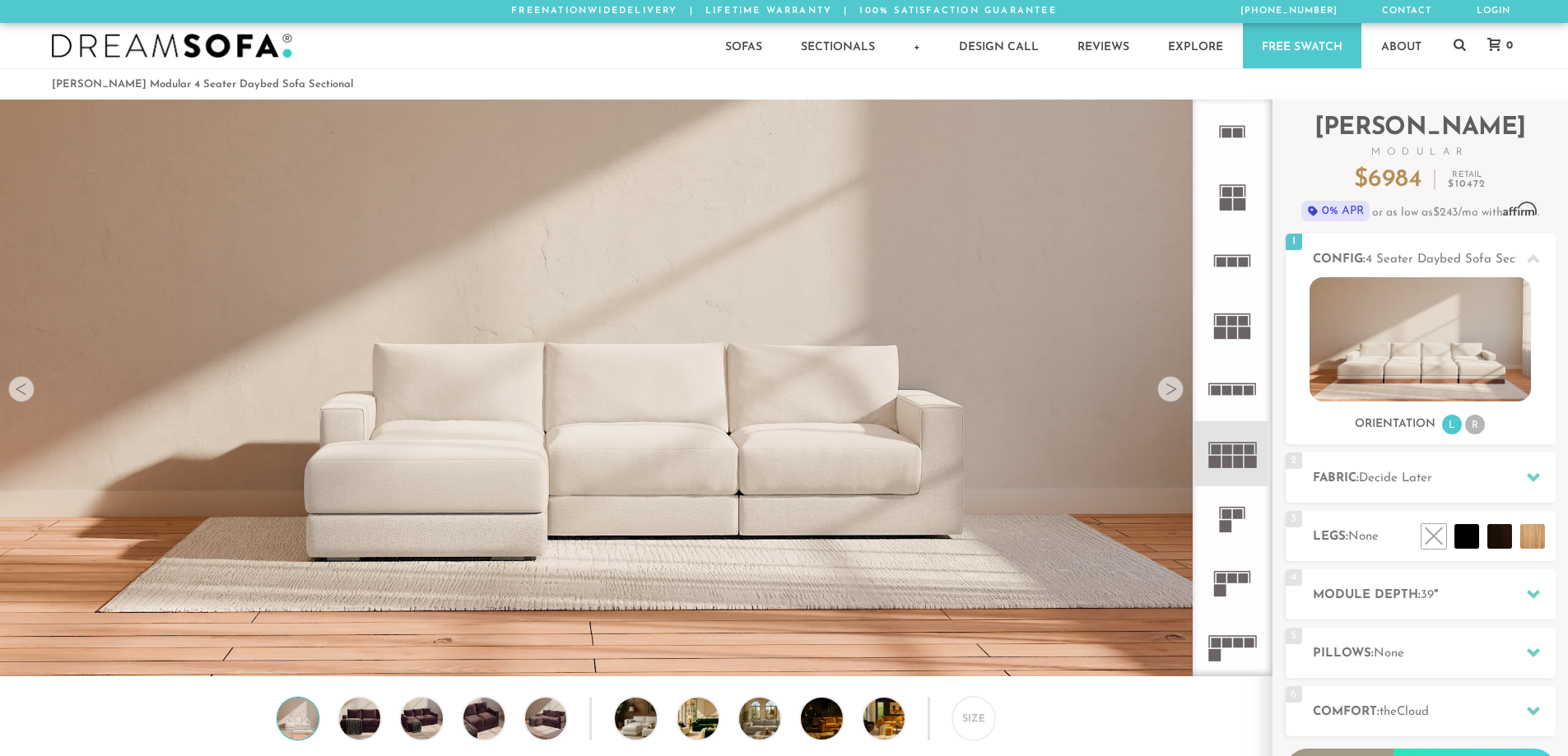
click at [556, 349] on img at bounding box center [635, 209] width 1271 height 424
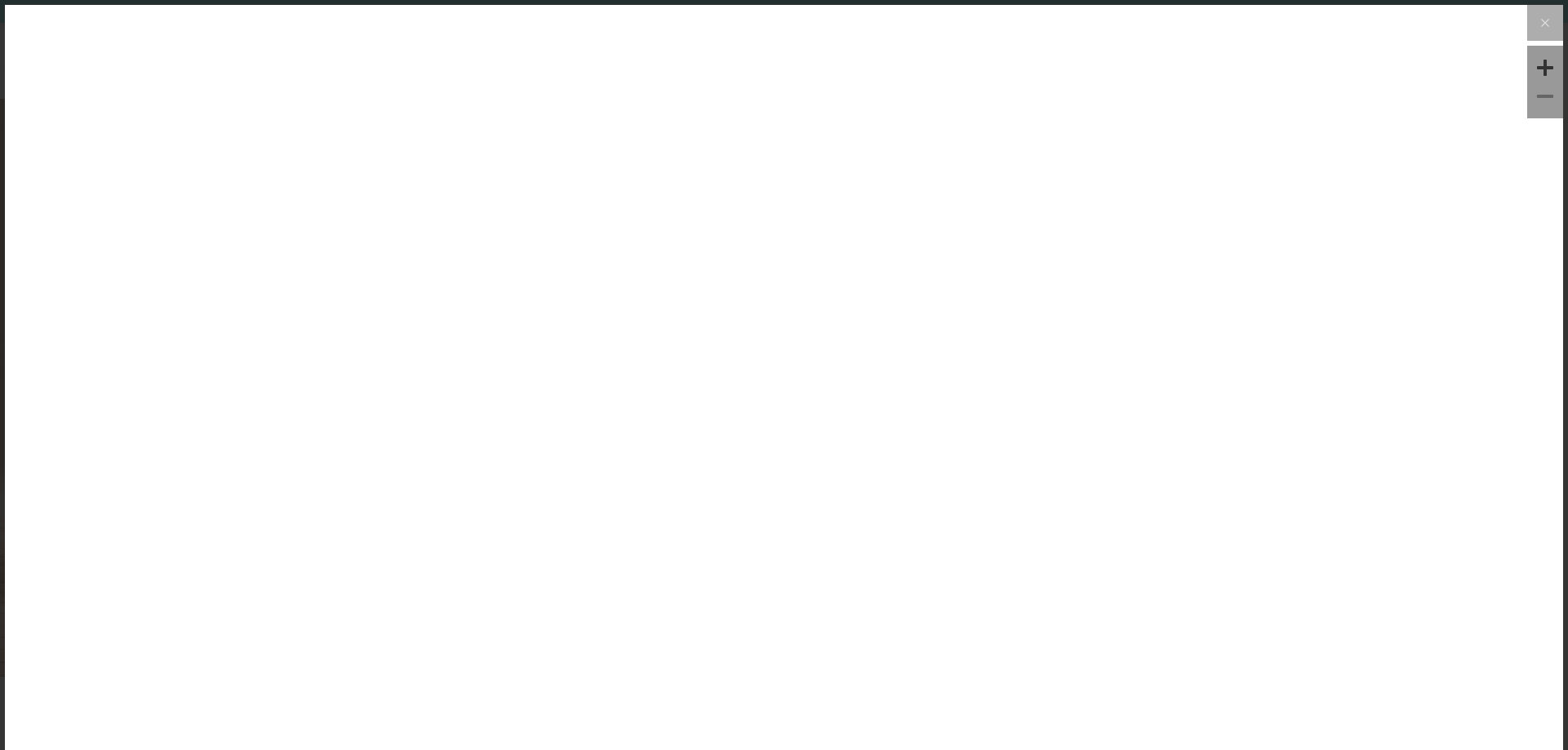
click at [849, 408] on img at bounding box center [784, 265] width 1558 height 519
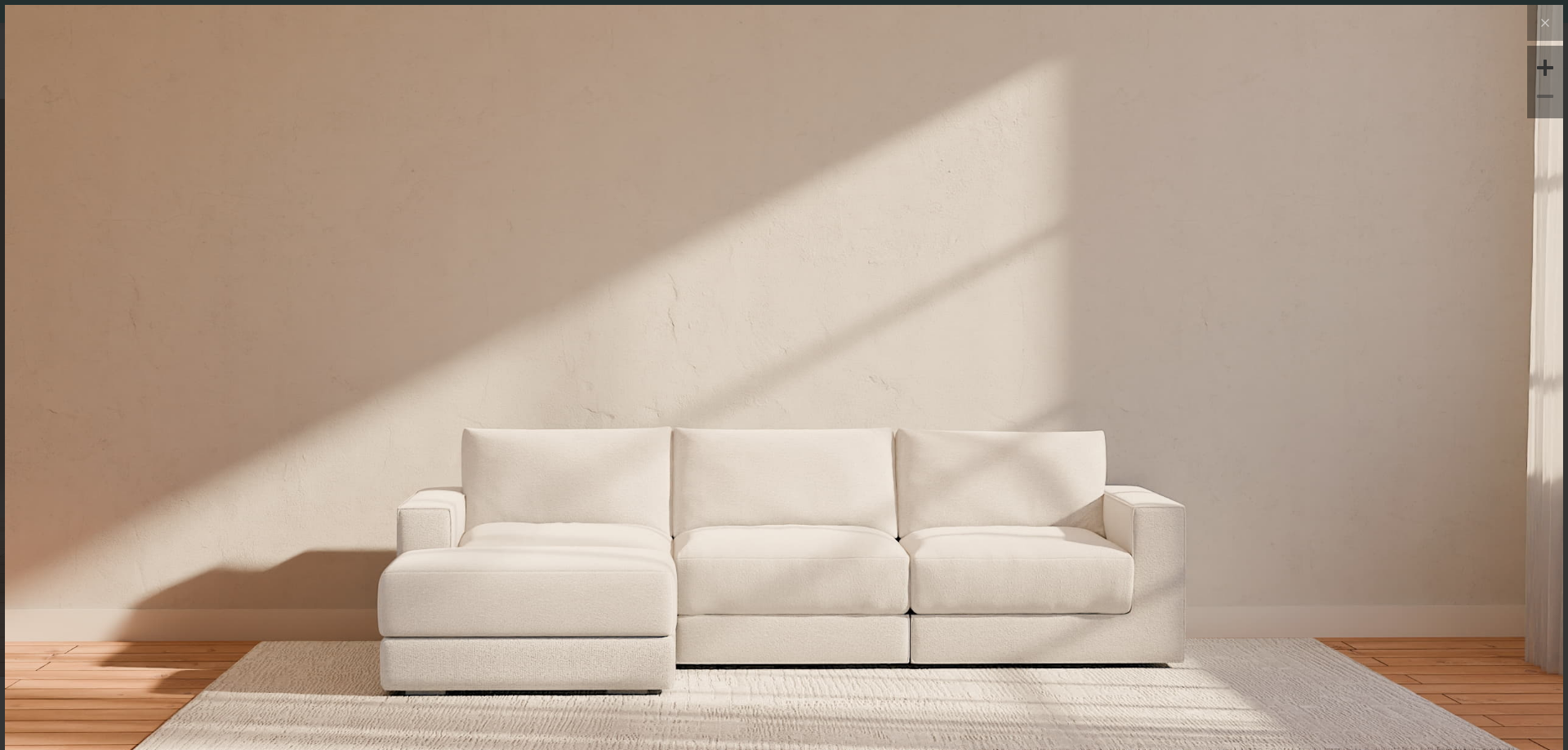
click at [1542, 42] on img at bounding box center [784, 265] width 1558 height 519
drag, startPoint x: 1533, startPoint y: 28, endPoint x: 1437, endPoint y: 26, distance: 96.0
click at [1535, 26] on icon at bounding box center [1545, 23] width 20 height 20
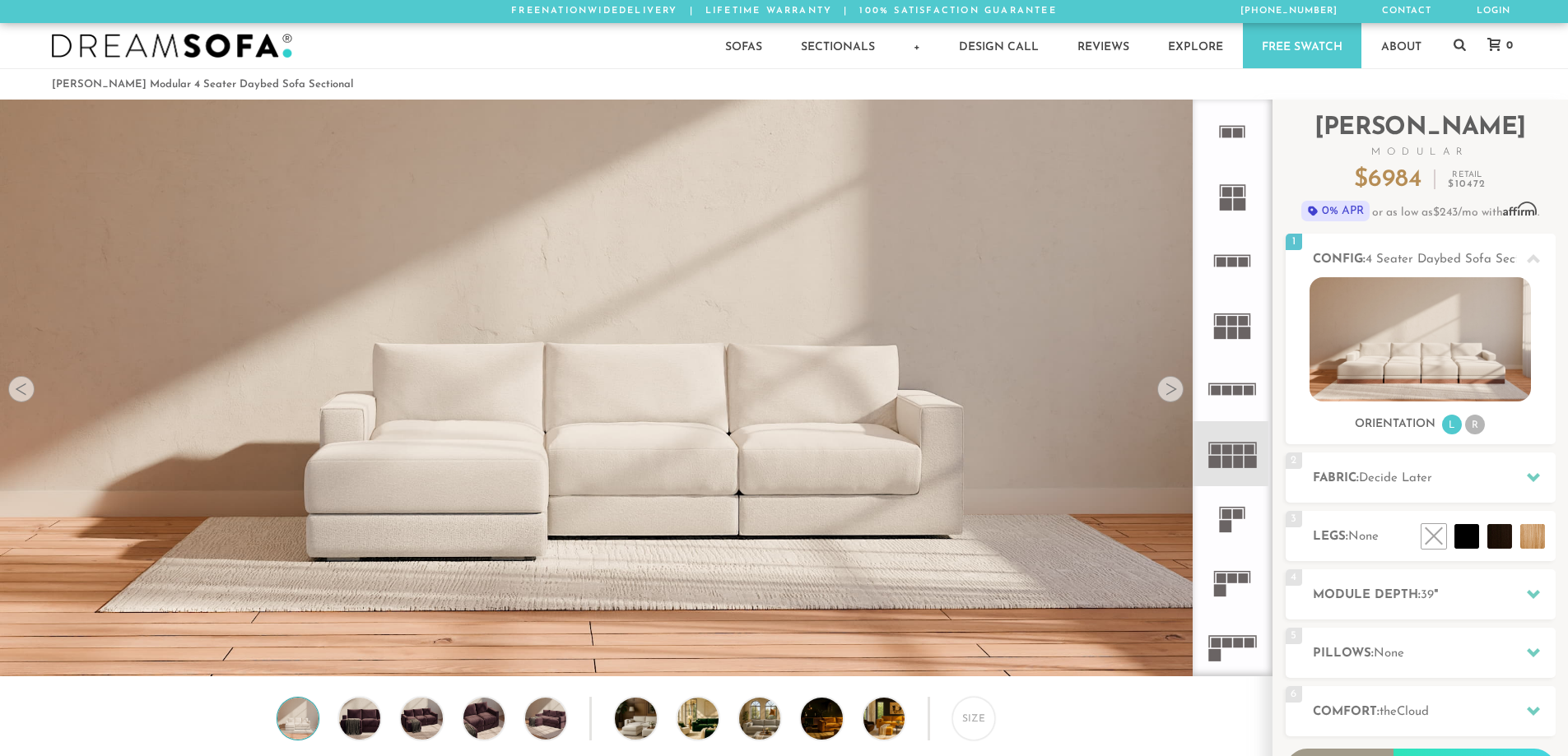
scroll to position [19269, 1556]
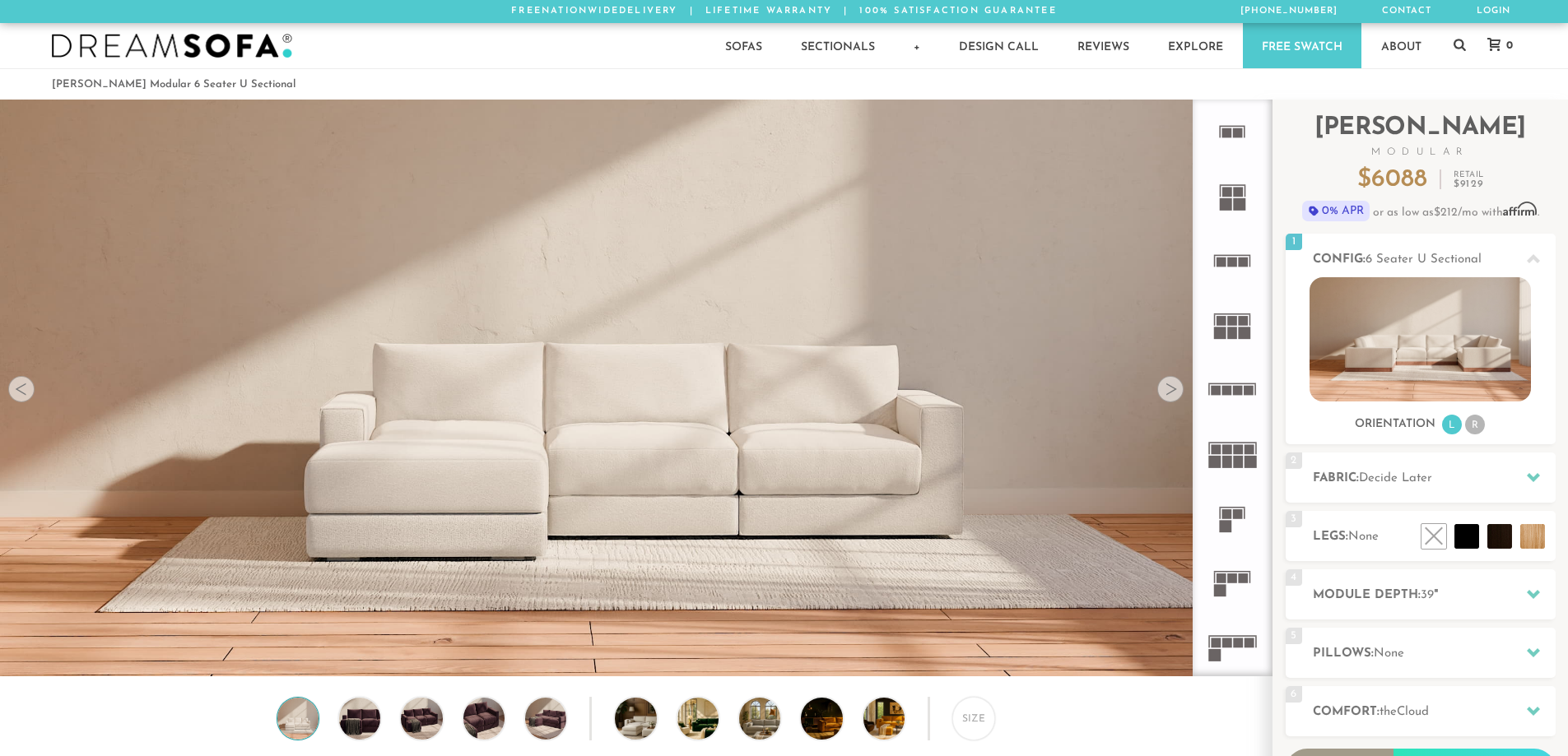
click at [1221, 464] on rect at bounding box center [1215, 462] width 12 height 12
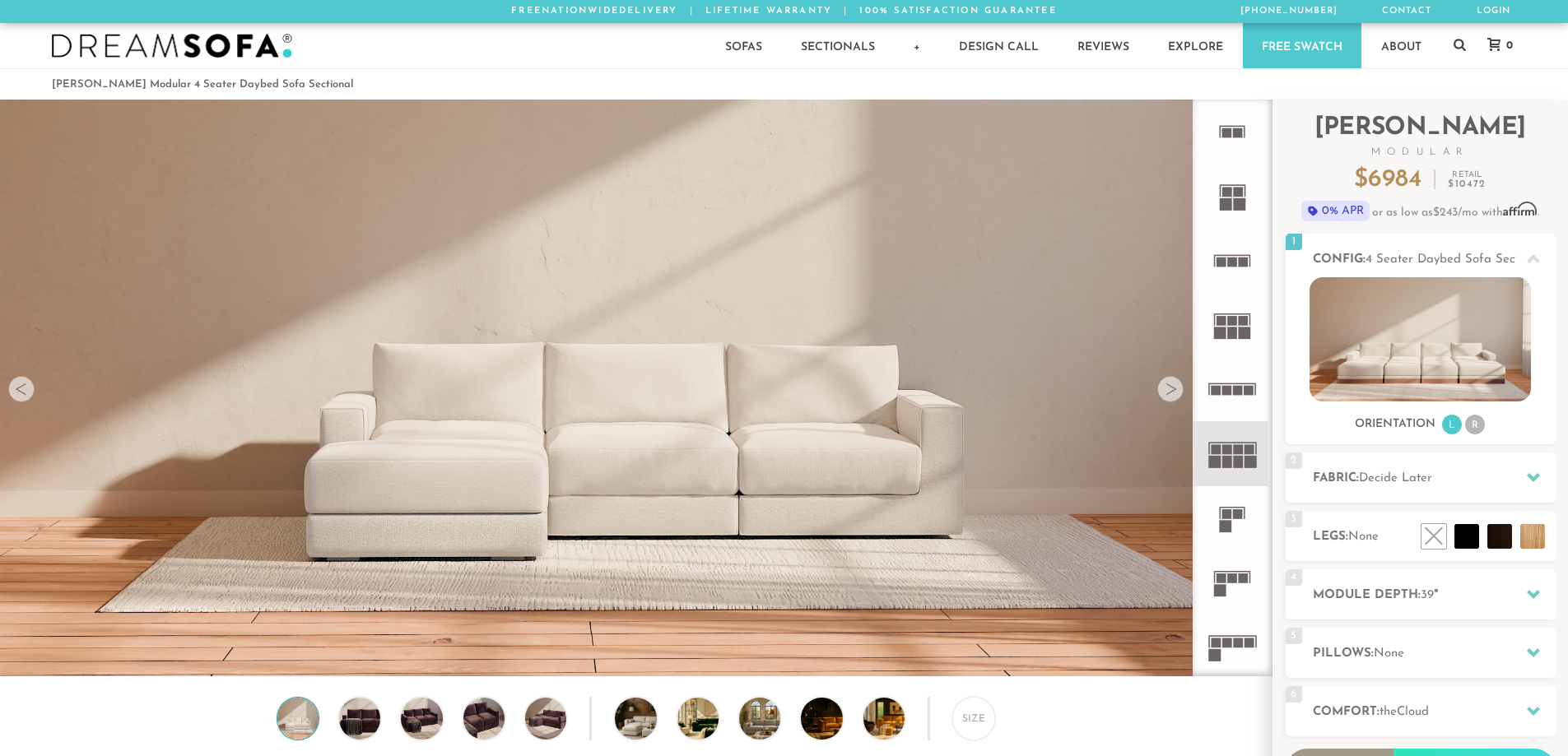
click at [1221, 464] on rect at bounding box center [1215, 462] width 12 height 12
click at [1232, 417] on icon at bounding box center [1233, 389] width 65 height 65
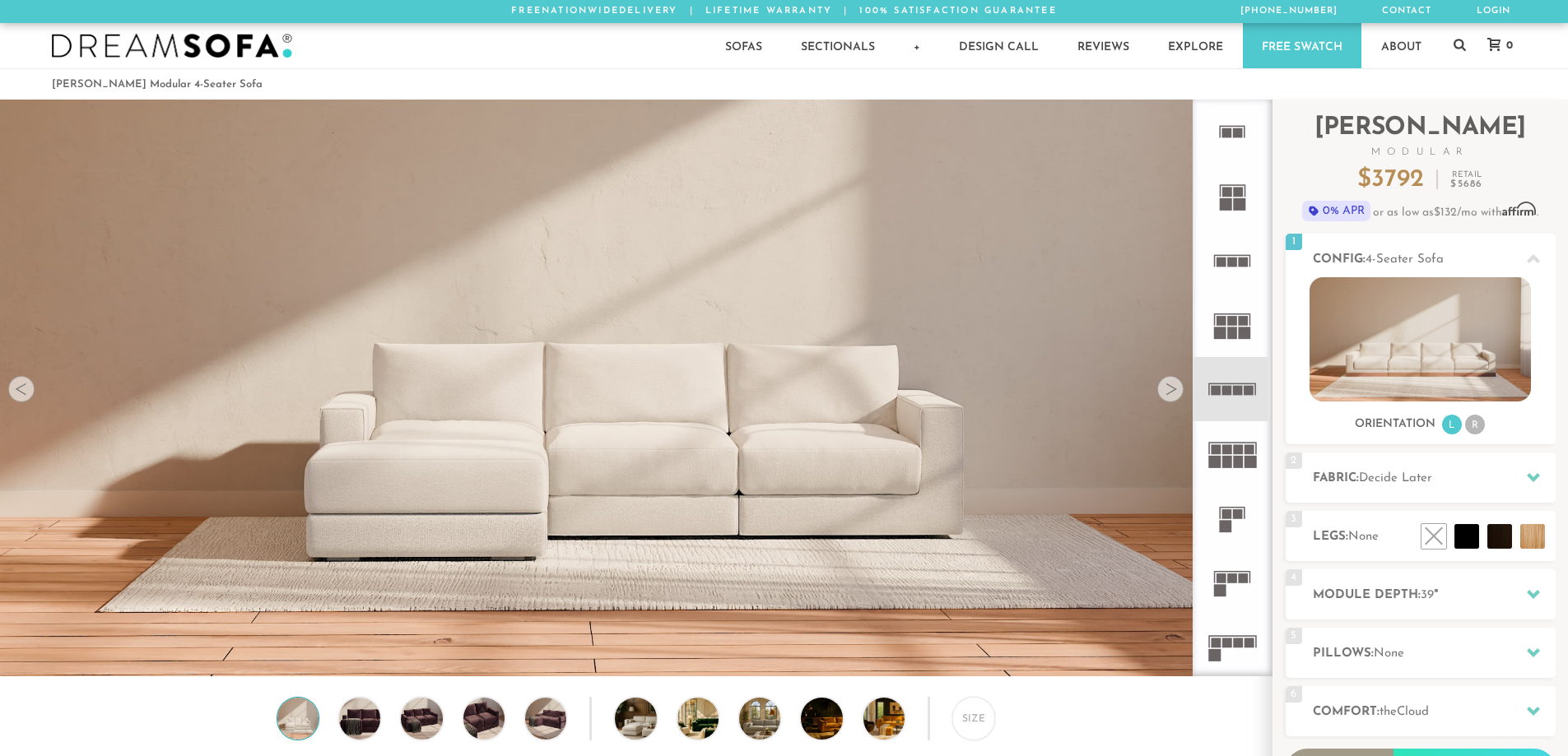
click at [1228, 336] on icon at bounding box center [1233, 325] width 65 height 65
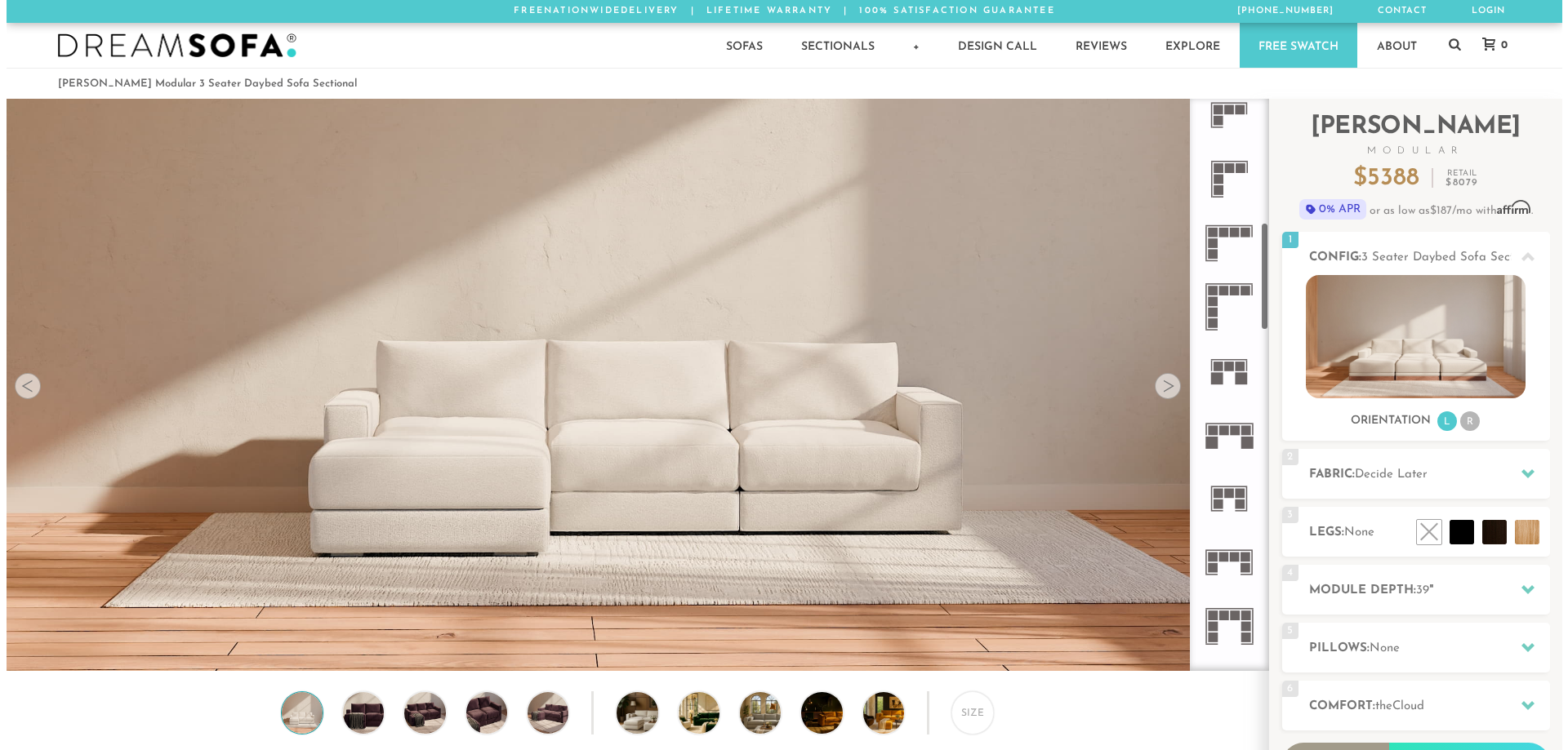
scroll to position [655, 0]
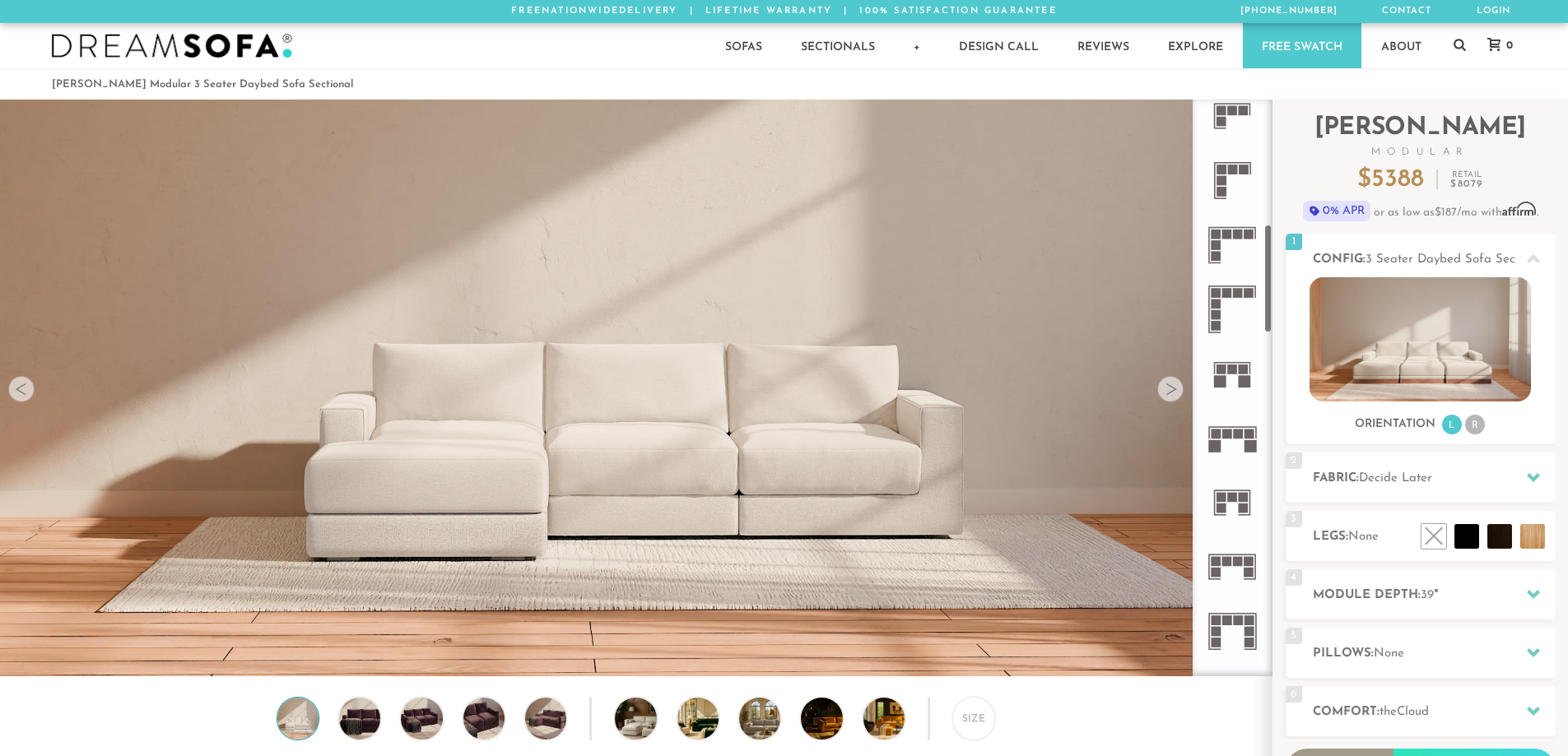
click at [1242, 553] on icon at bounding box center [1233, 567] width 65 height 65
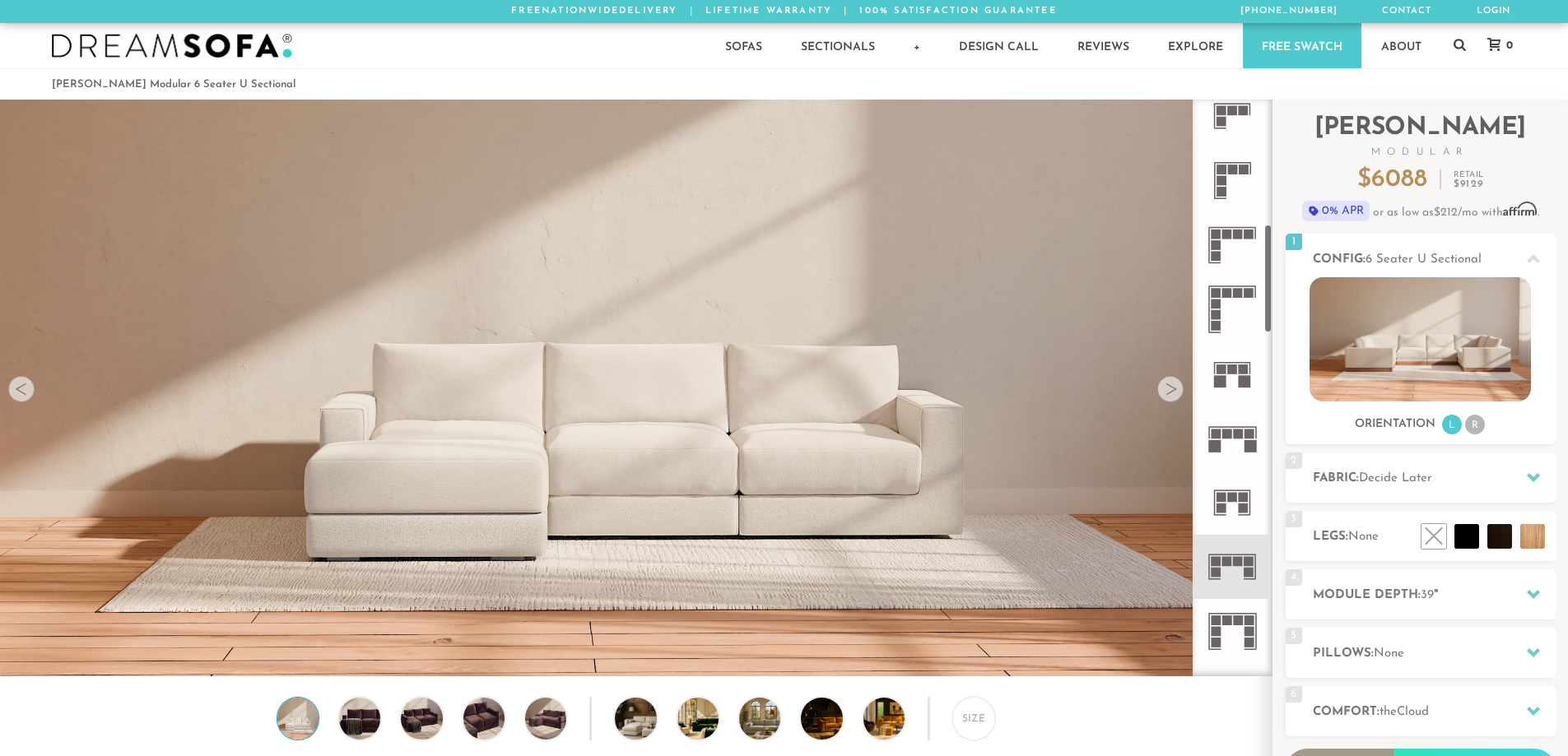
click at [716, 492] on img at bounding box center [635, 633] width 1271 height 1271
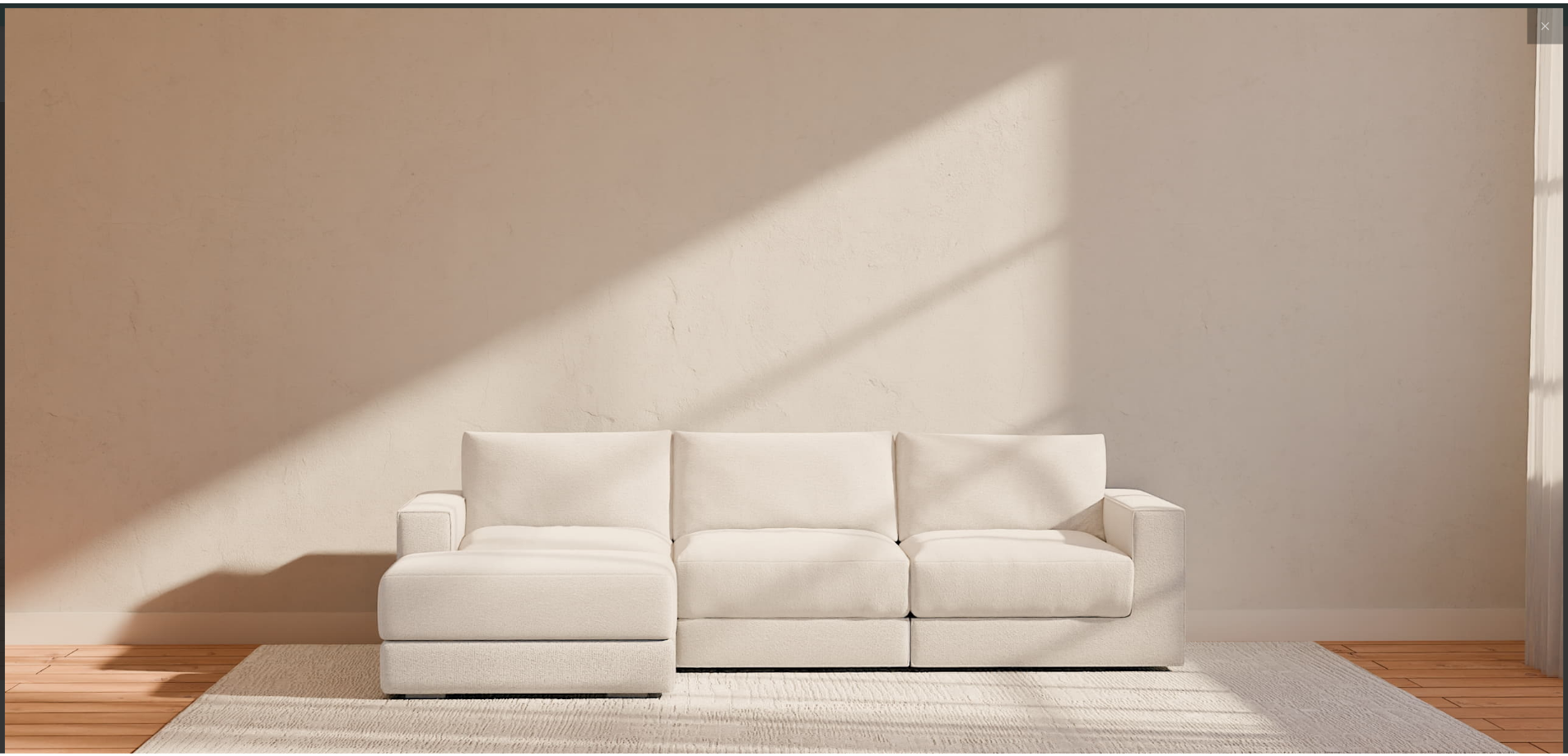
scroll to position [19292, 1568]
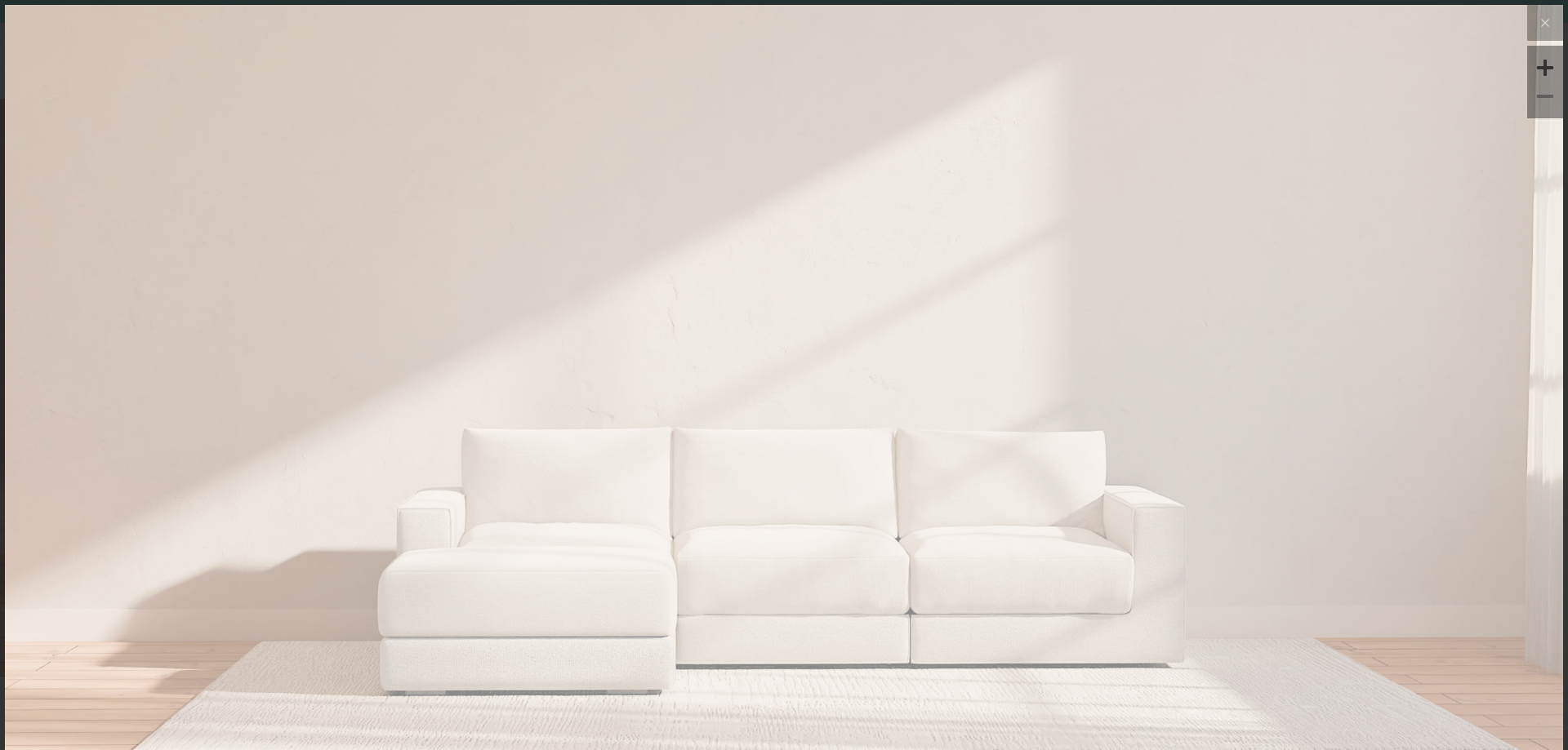
click at [650, 469] on img at bounding box center [784, 265] width 1558 height 519
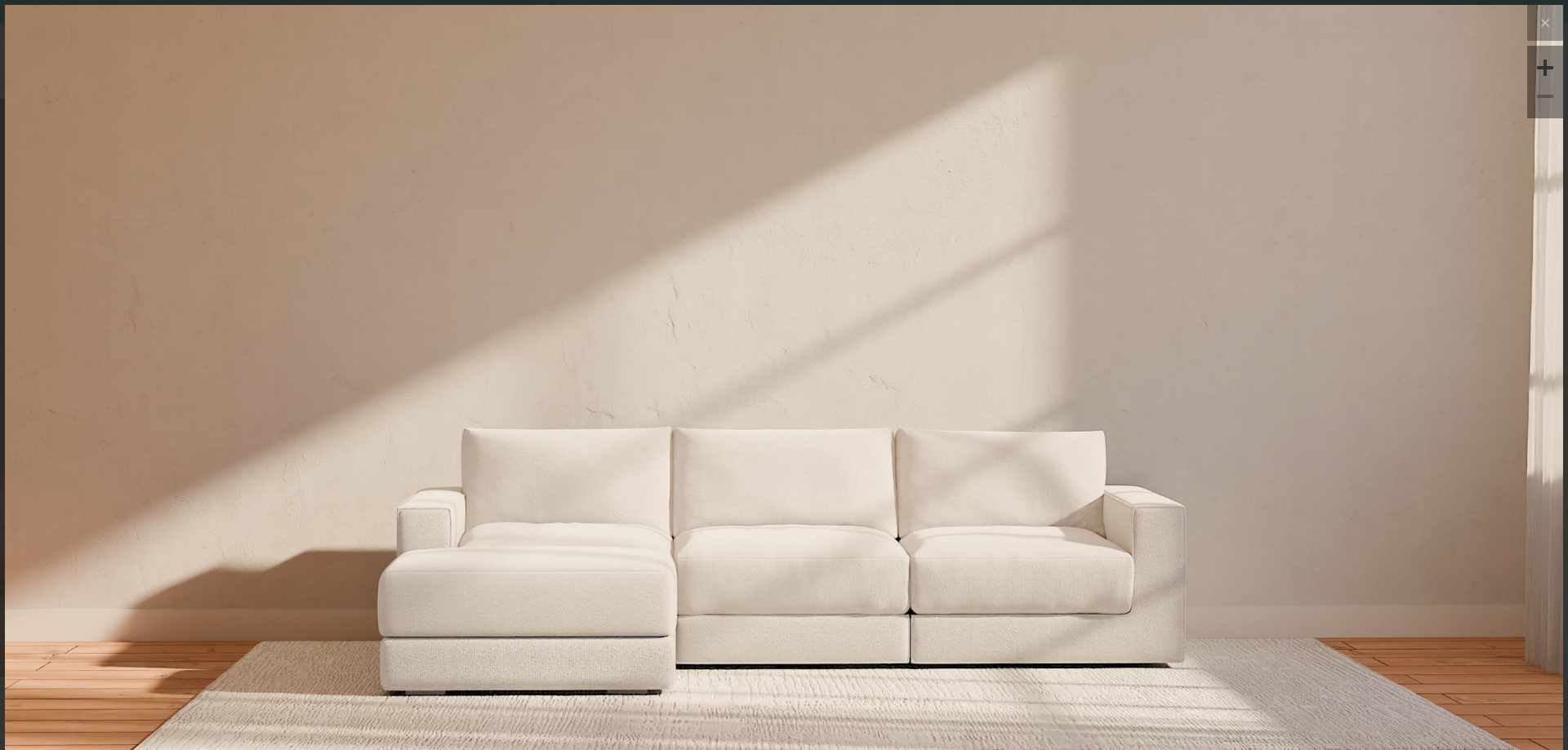
click at [1535, 94] on div at bounding box center [1545, 96] width 25 height 25
click at [1533, 105] on div at bounding box center [1545, 96] width 25 height 25
click at [1533, 88] on div at bounding box center [1545, 96] width 25 height 25
click at [1535, 30] on icon at bounding box center [1545, 23] width 20 height 20
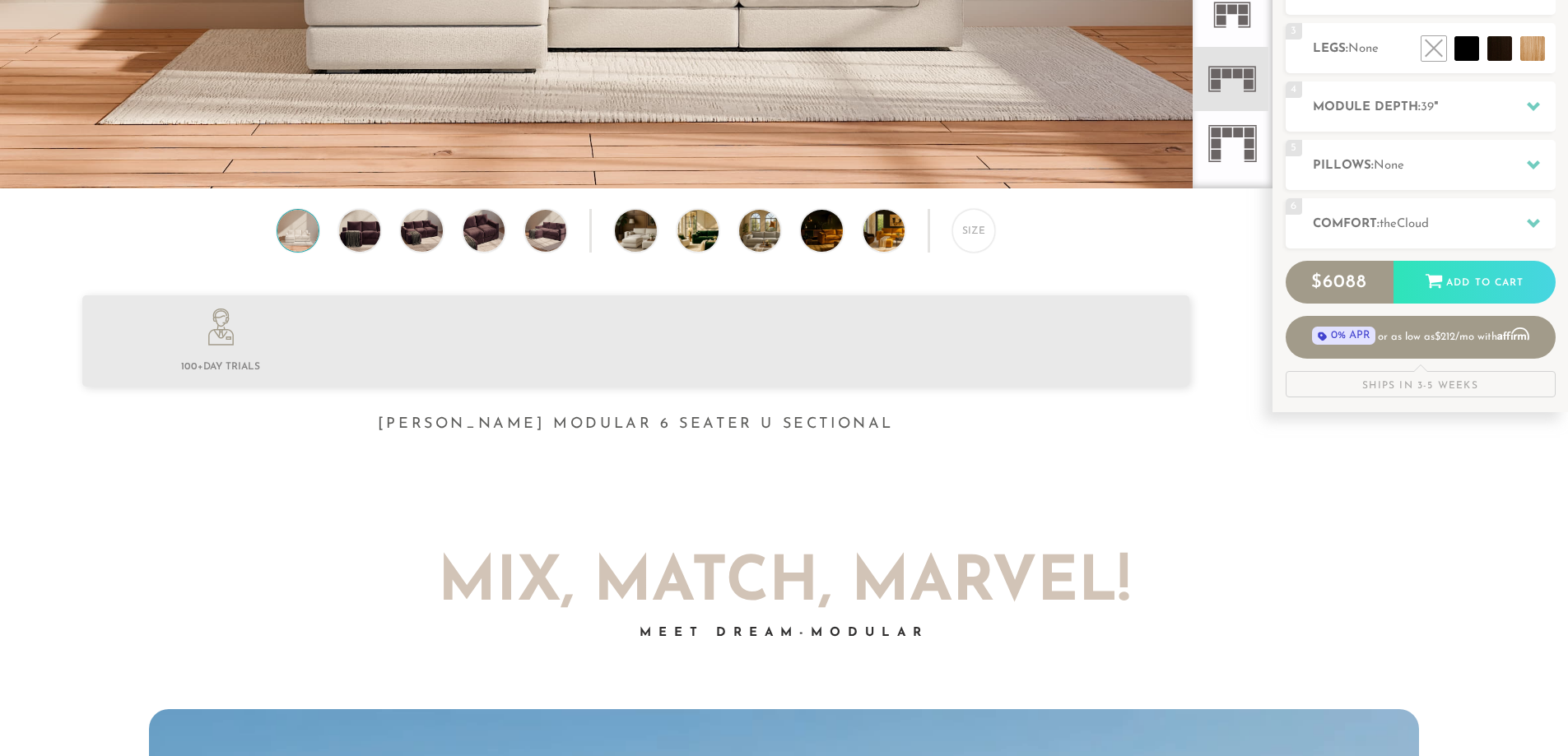
scroll to position [494, 0]
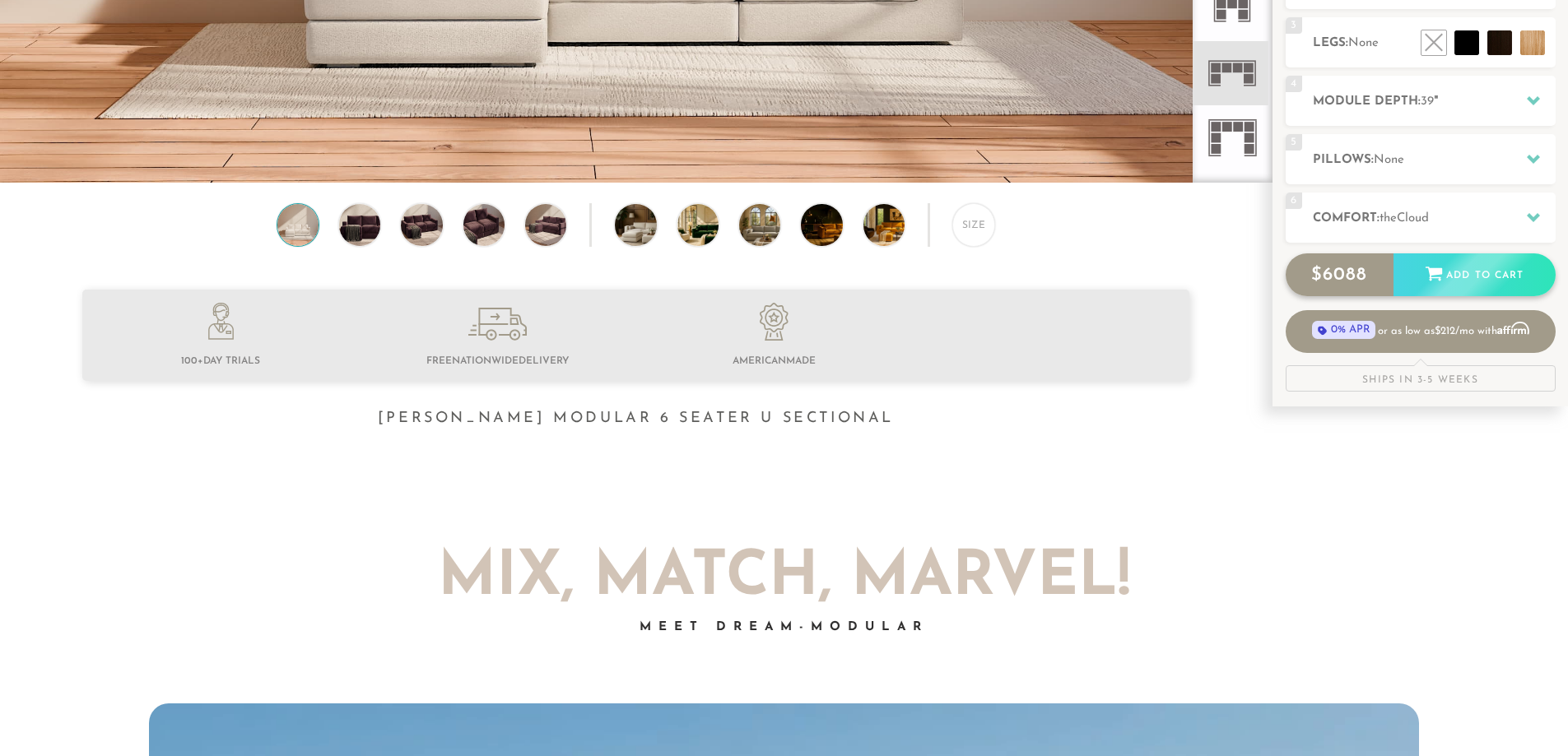
click at [1429, 279] on icon at bounding box center [1434, 273] width 17 height 14
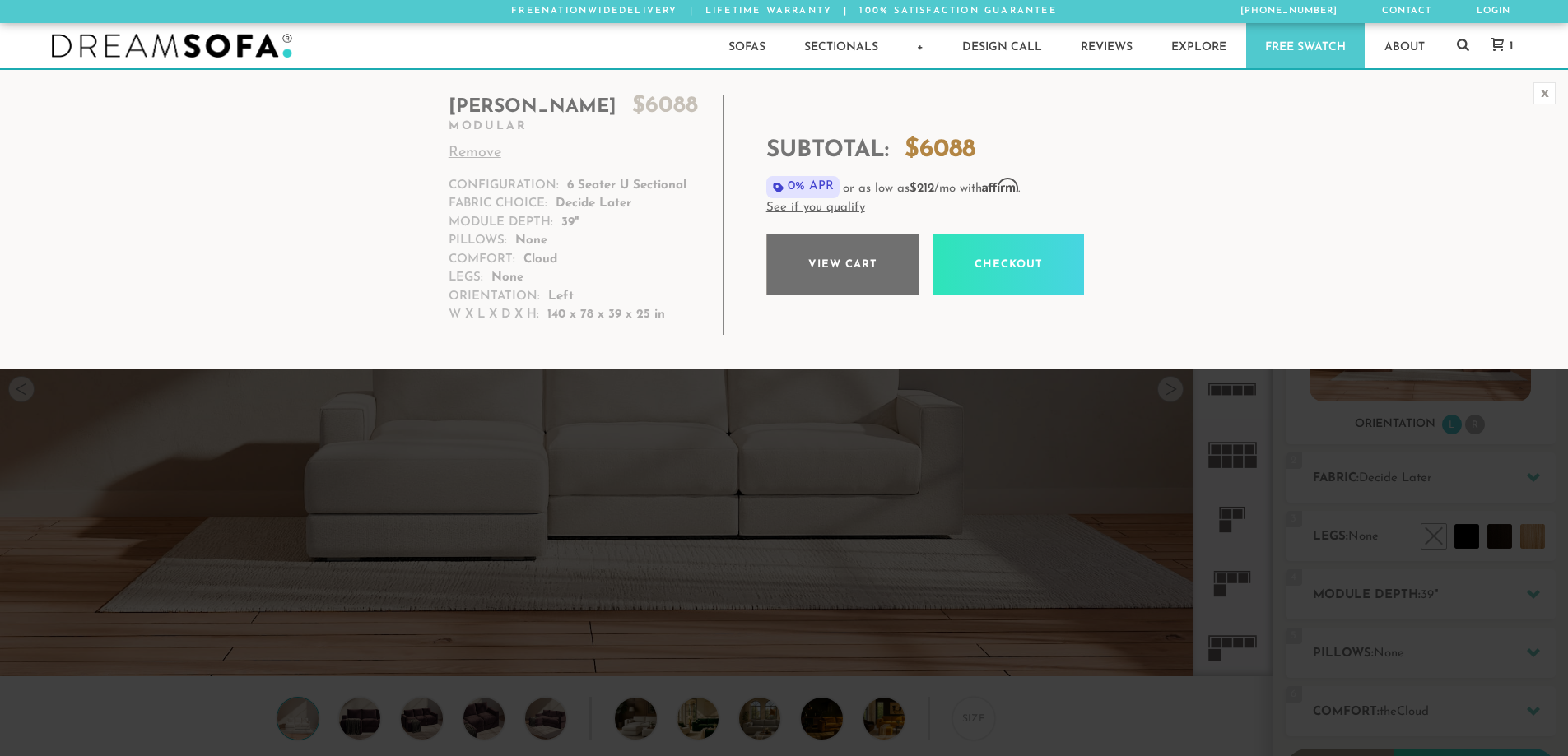
click at [834, 268] on link "View cart" at bounding box center [842, 264] width 153 height 62
